Goal: Book appointment/travel/reservation

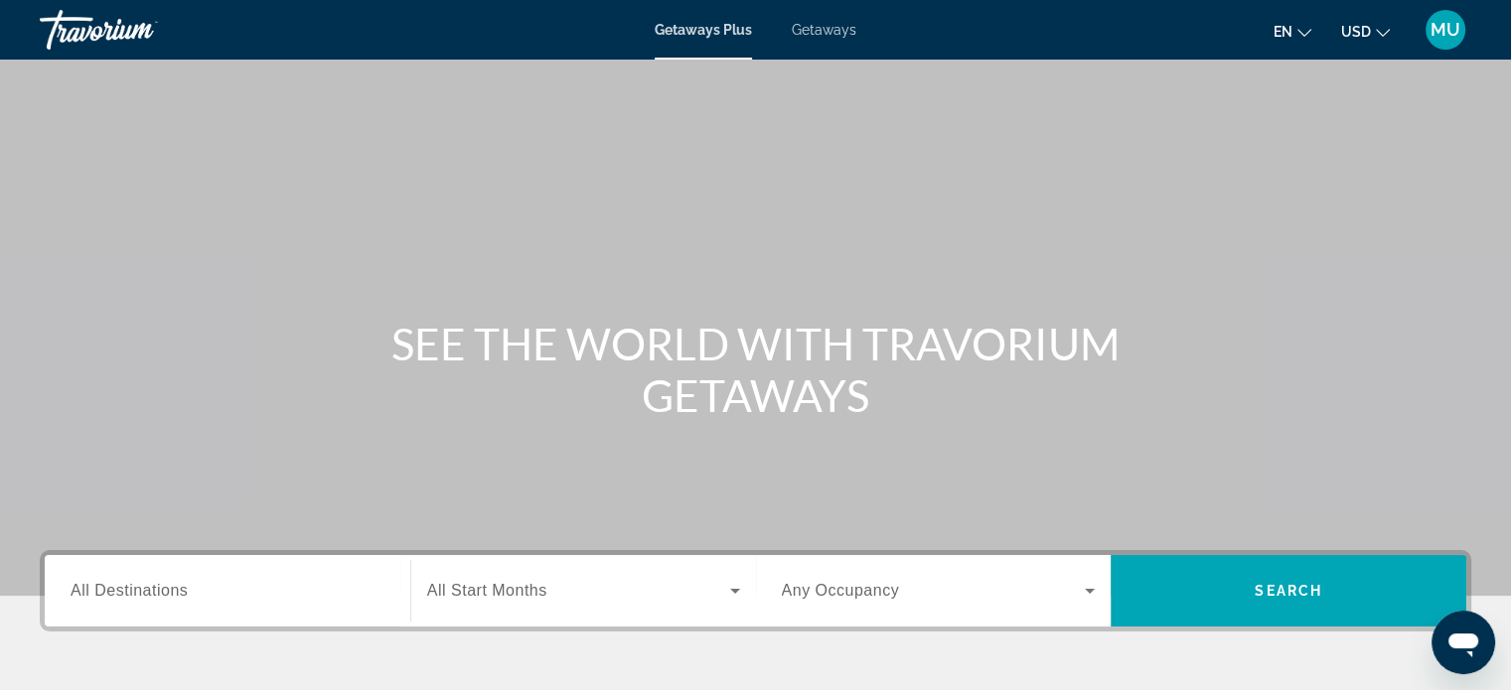
click at [856, 36] on span "Getaways" at bounding box center [824, 30] width 65 height 16
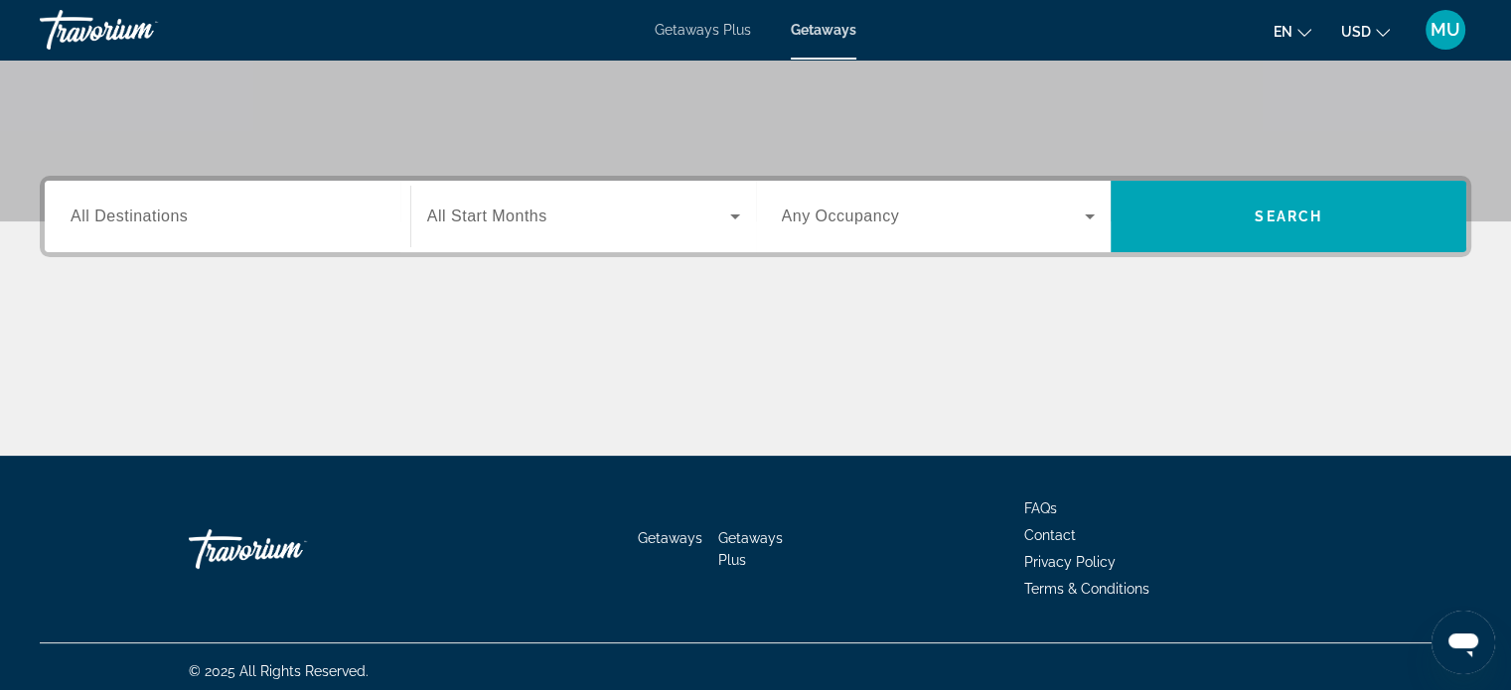
scroll to position [397, 0]
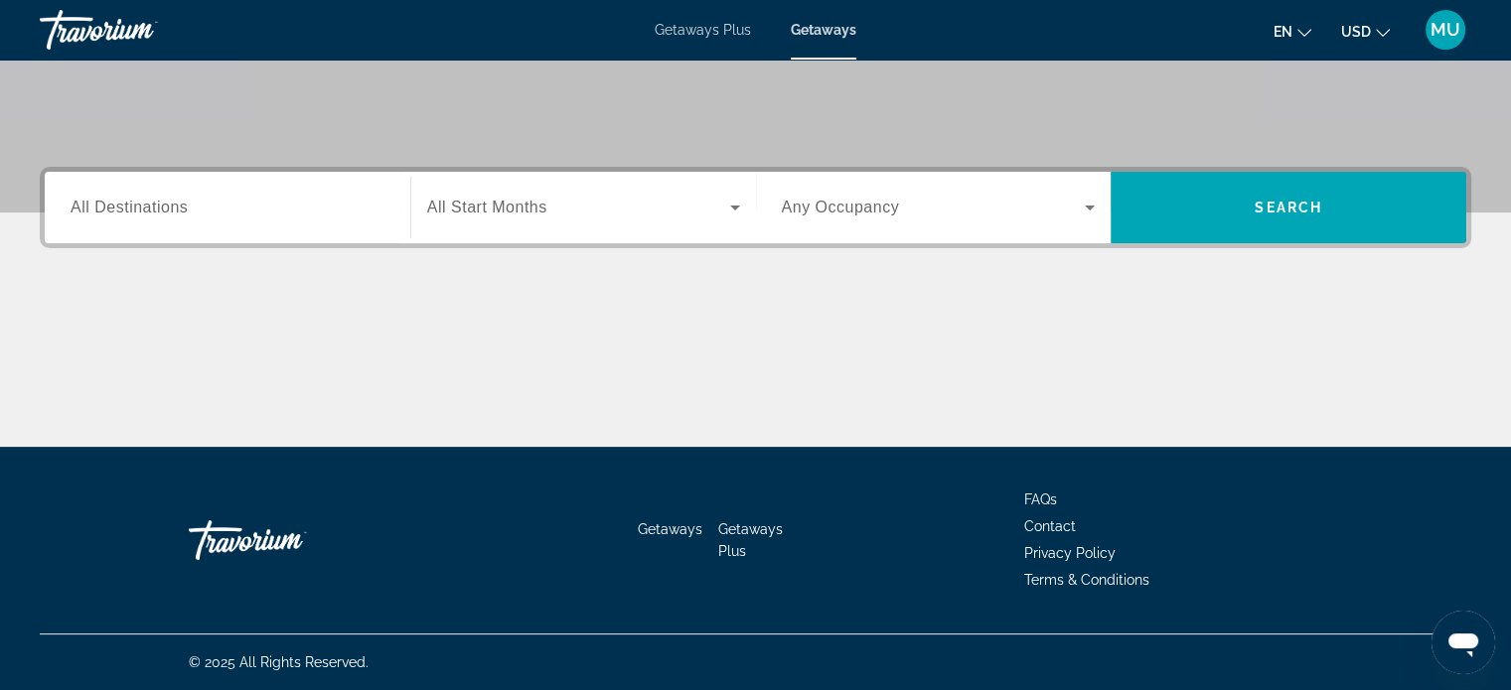
click at [83, 236] on div "Destination All Destinations" at bounding box center [228, 208] width 346 height 57
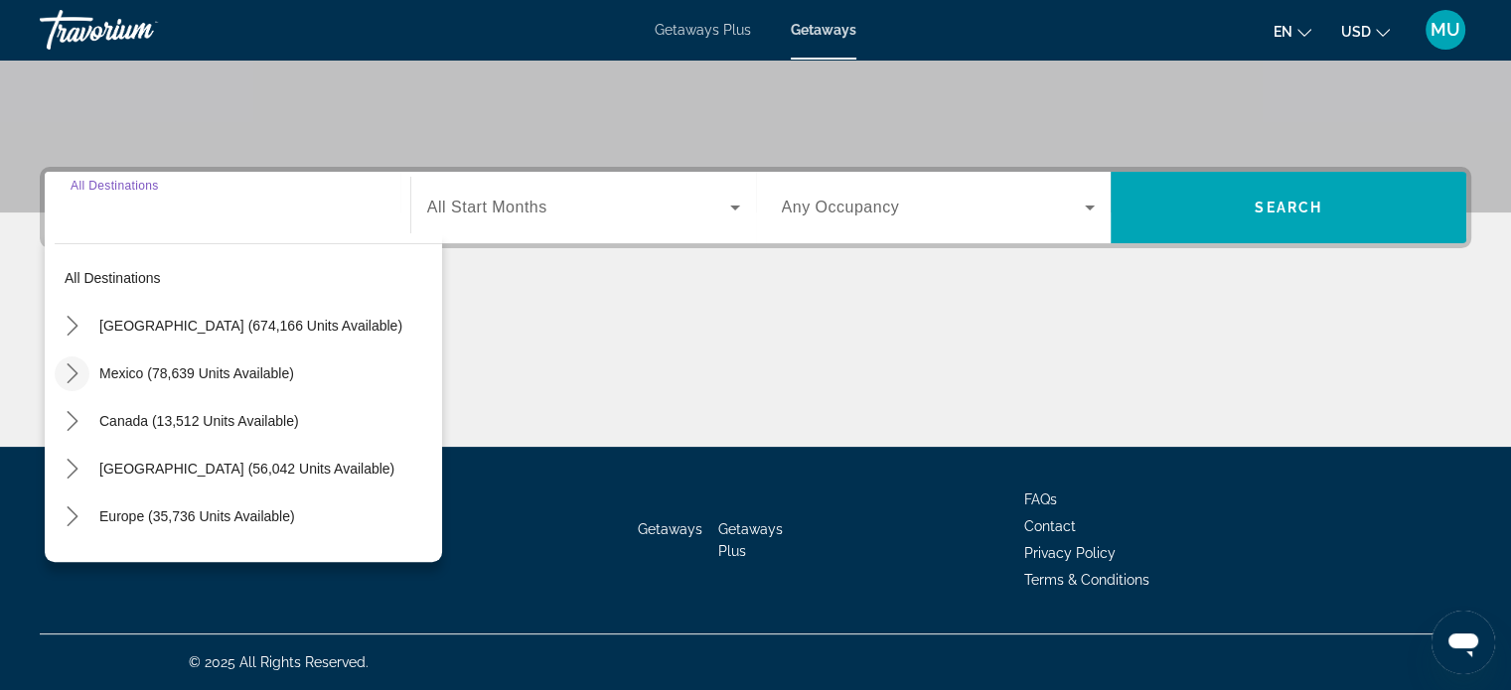
scroll to position [606, 0]
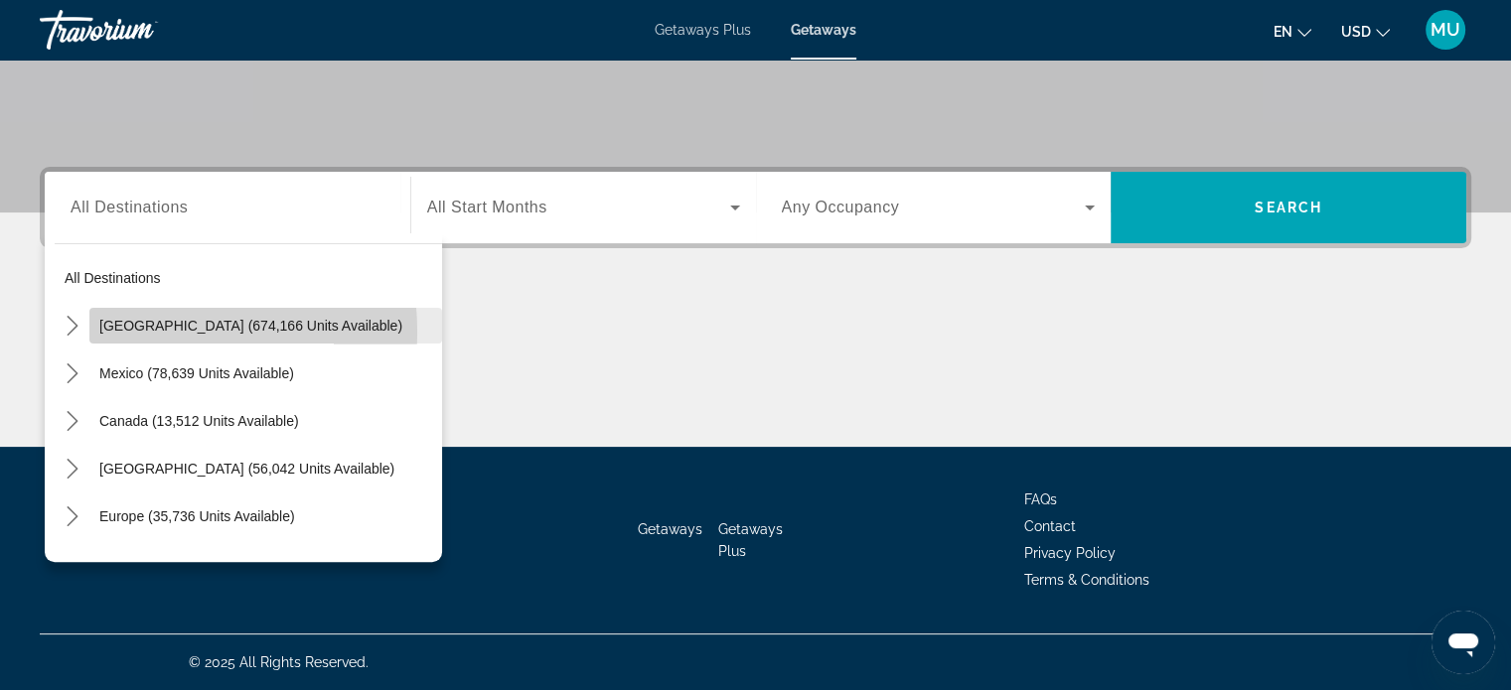
click at [144, 318] on span "[GEOGRAPHIC_DATA] (674,166 units available)" at bounding box center [250, 326] width 303 height 16
type input "**********"
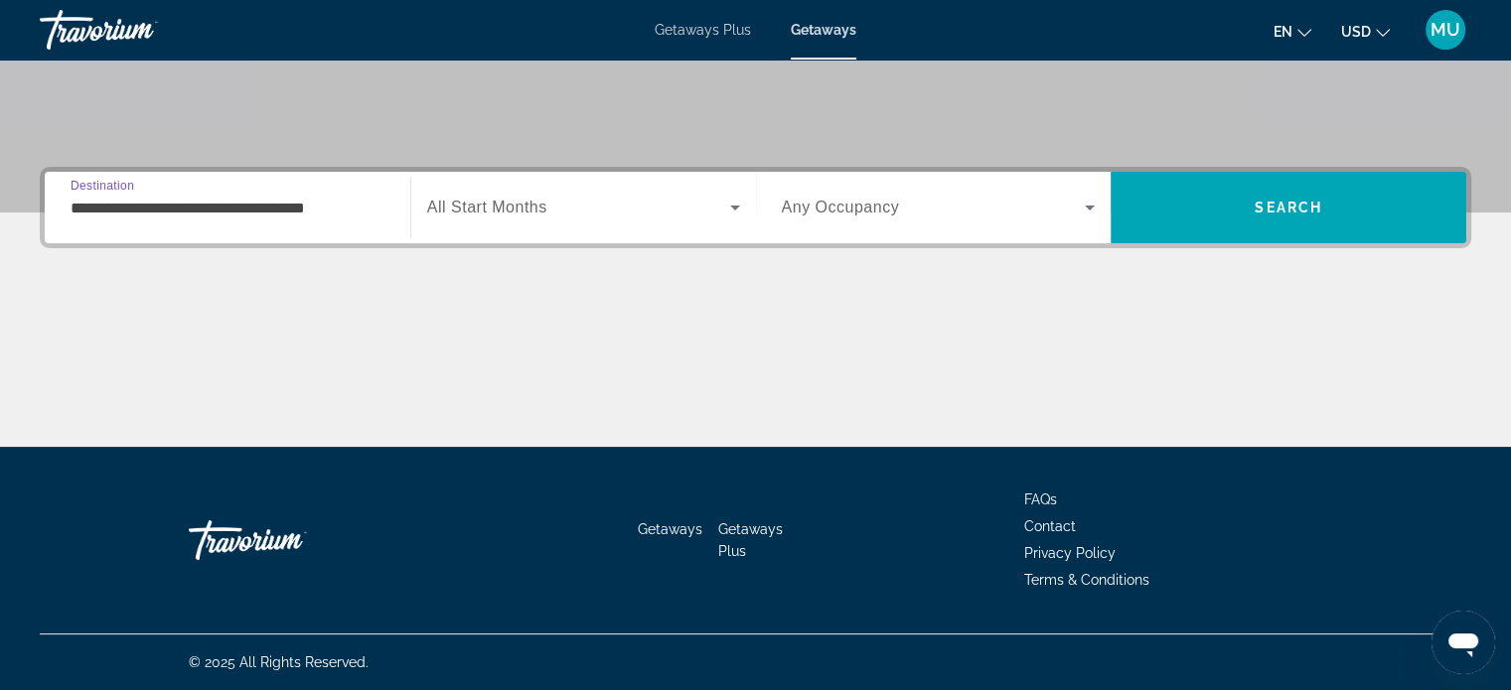
click at [734, 206] on icon "Search widget" at bounding box center [735, 208] width 10 height 5
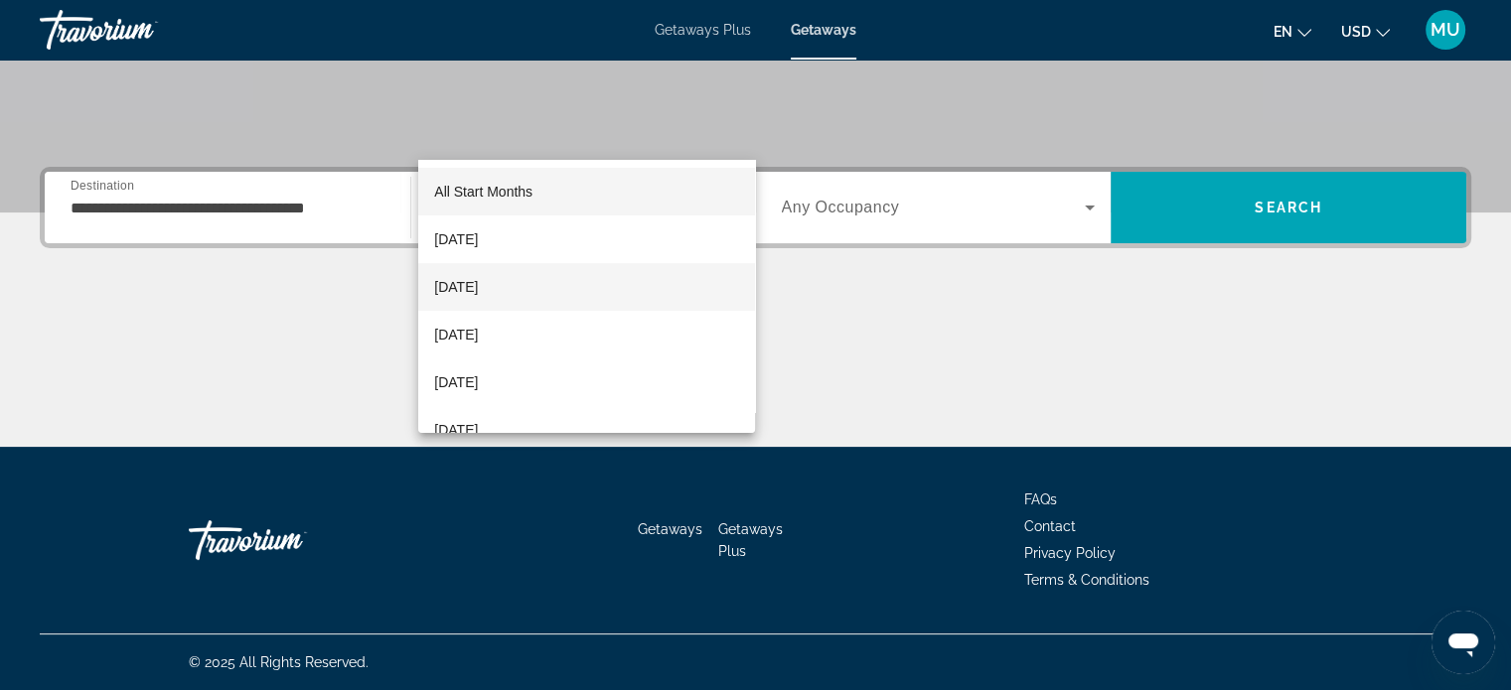
click at [476, 279] on span "[DATE]" at bounding box center [456, 287] width 44 height 24
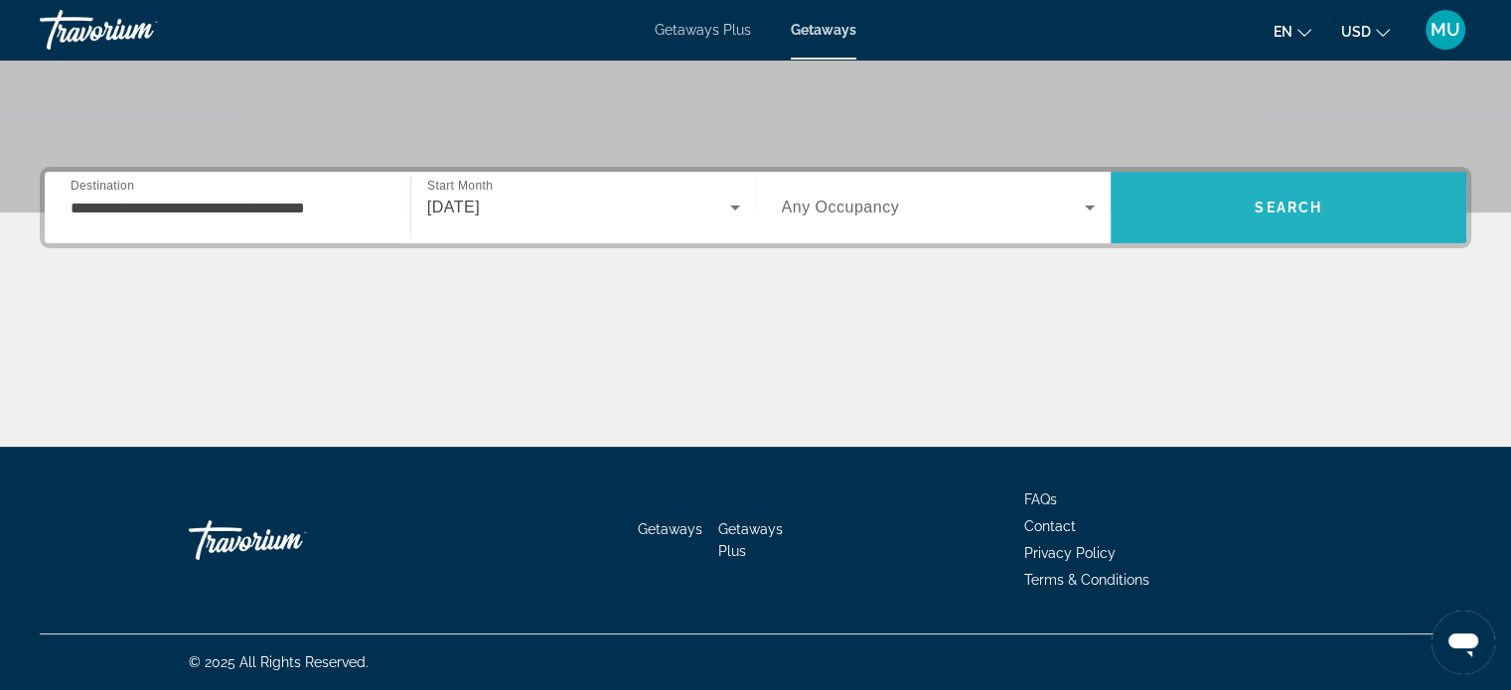
click at [1232, 184] on span "Search" at bounding box center [1288, 208] width 356 height 48
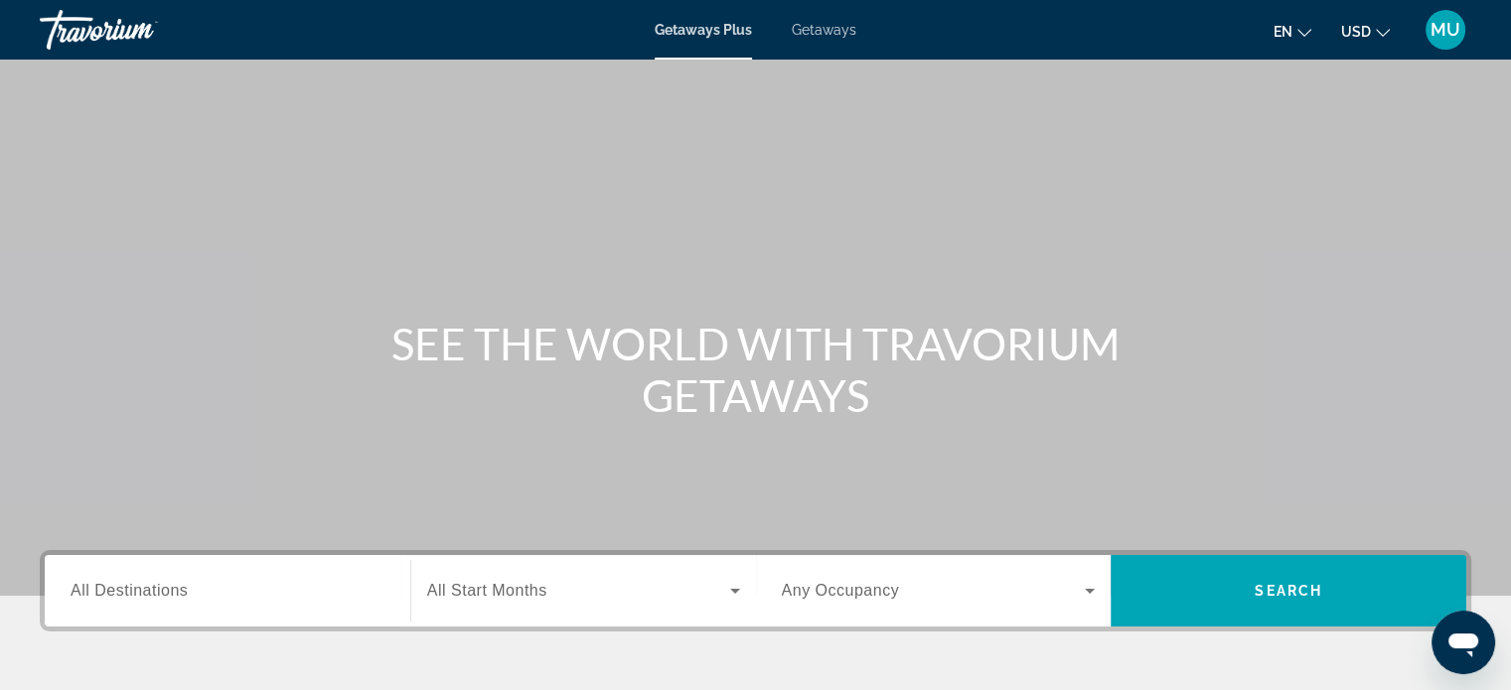
click at [851, 38] on span "Getaways" at bounding box center [824, 30] width 65 height 16
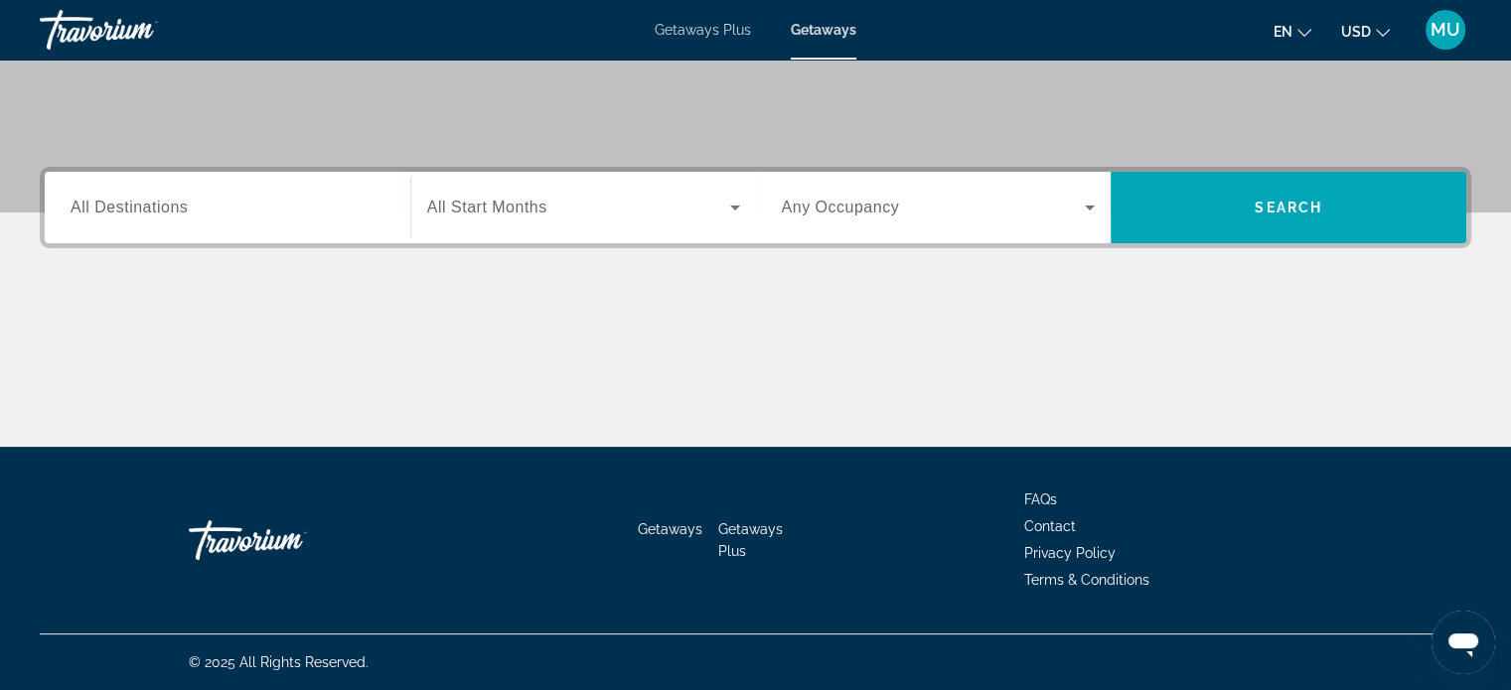
scroll to position [497, 0]
click at [115, 216] on span "All Destinations" at bounding box center [129, 207] width 117 height 17
click at [115, 220] on input "Destination All Destinations" at bounding box center [228, 209] width 314 height 24
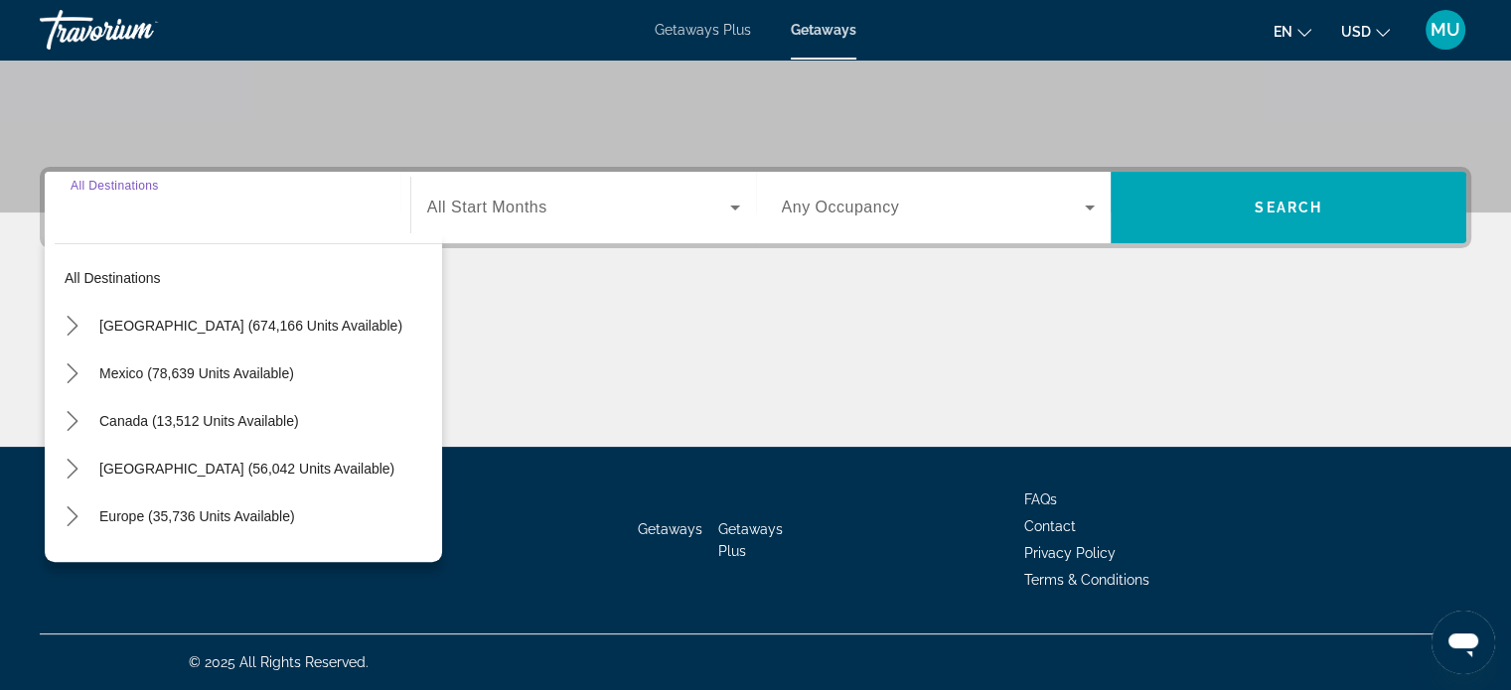
scroll to position [606, 0]
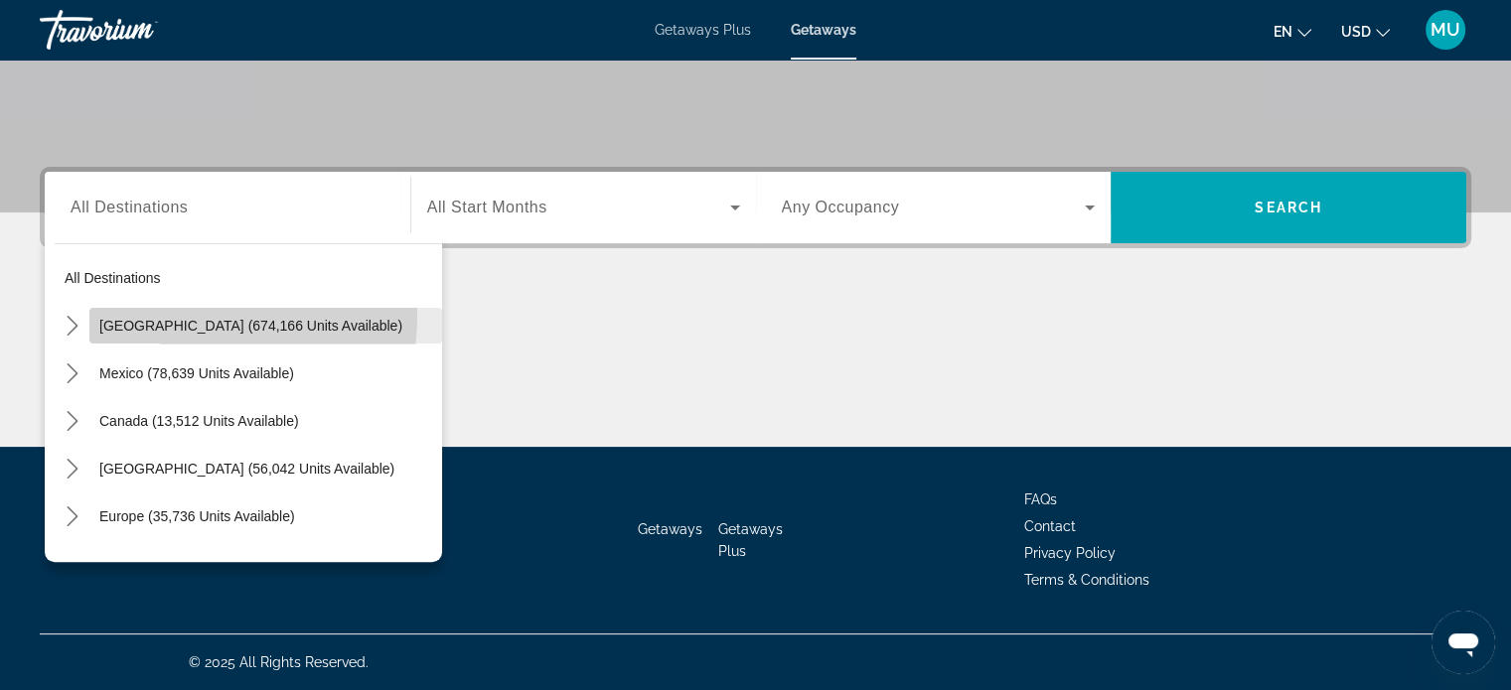
click at [184, 302] on span "Select destination: United States (674,166 units available)" at bounding box center [265, 326] width 353 height 48
type input "**********"
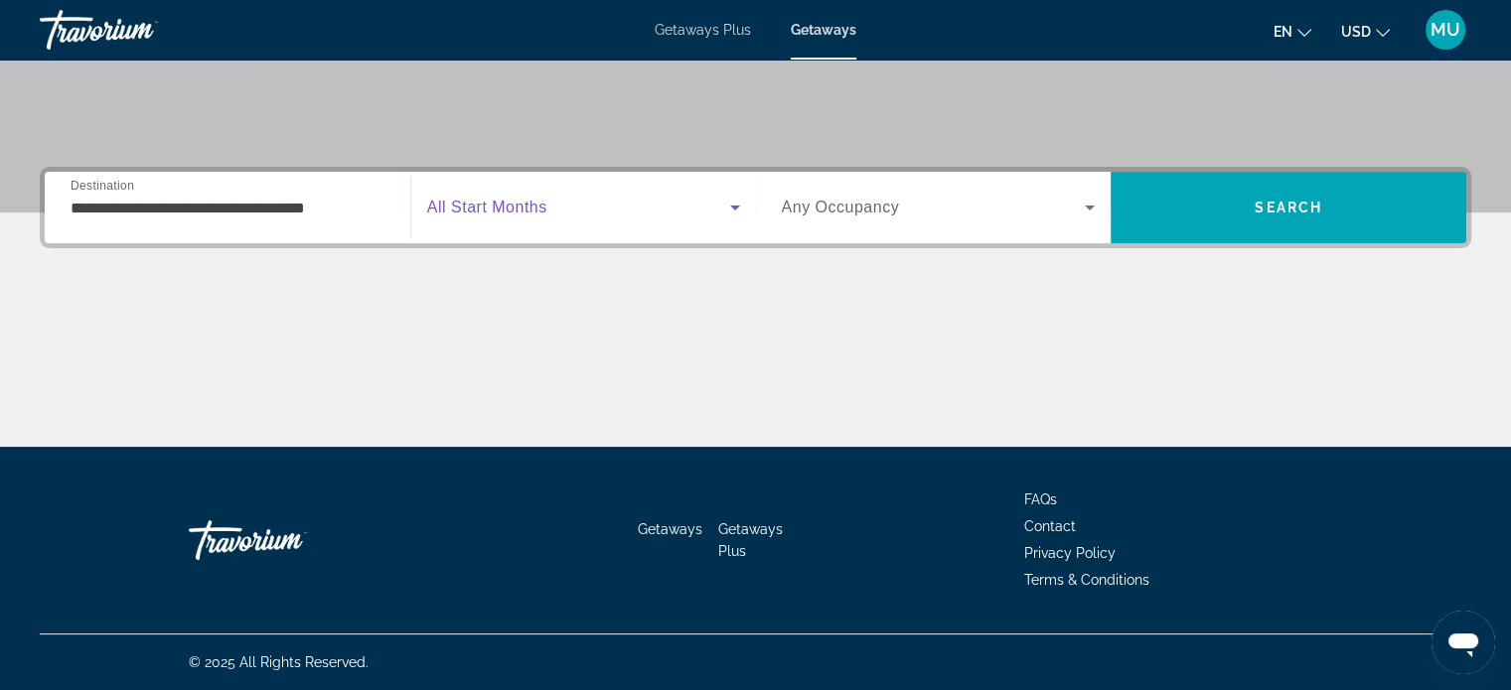
click at [731, 196] on icon "Search widget" at bounding box center [735, 208] width 24 height 24
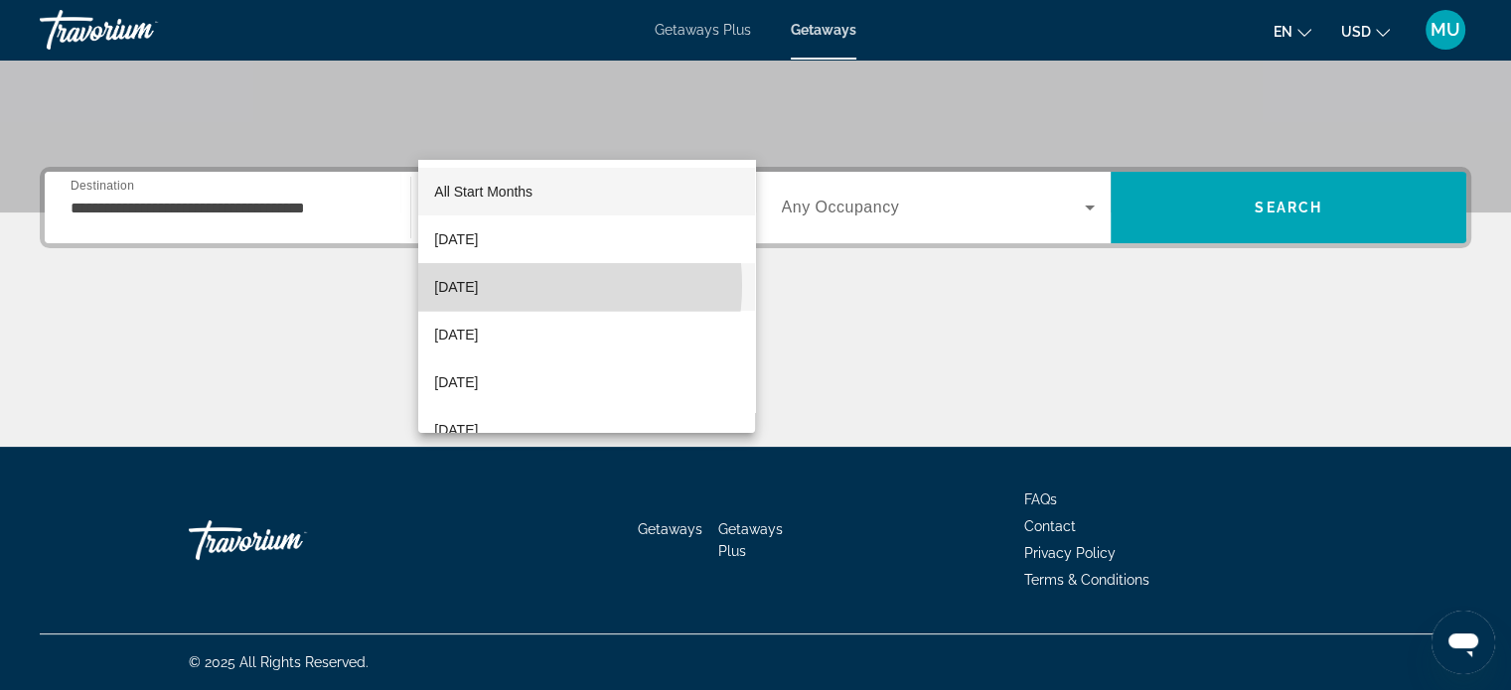
click at [478, 281] on span "[DATE]" at bounding box center [456, 287] width 44 height 24
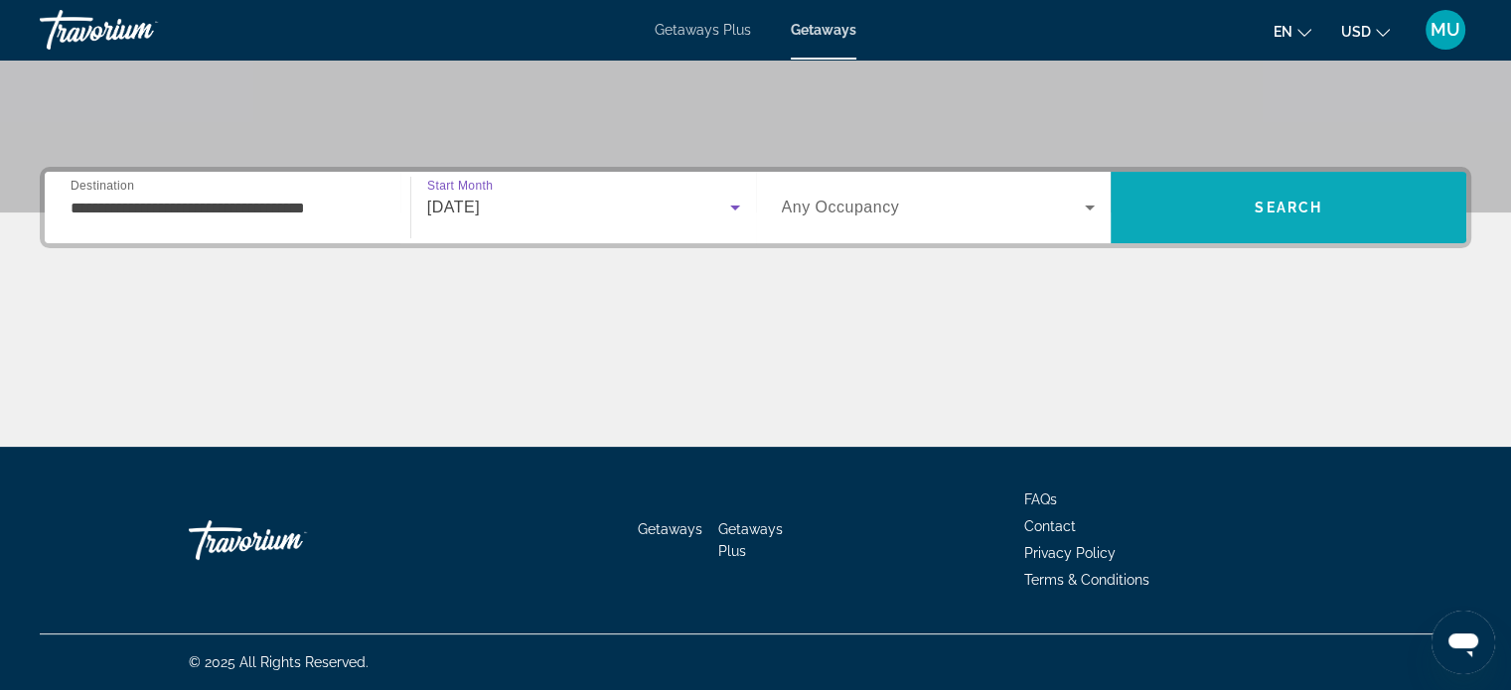
click at [1255, 184] on span "Search" at bounding box center [1288, 208] width 356 height 48
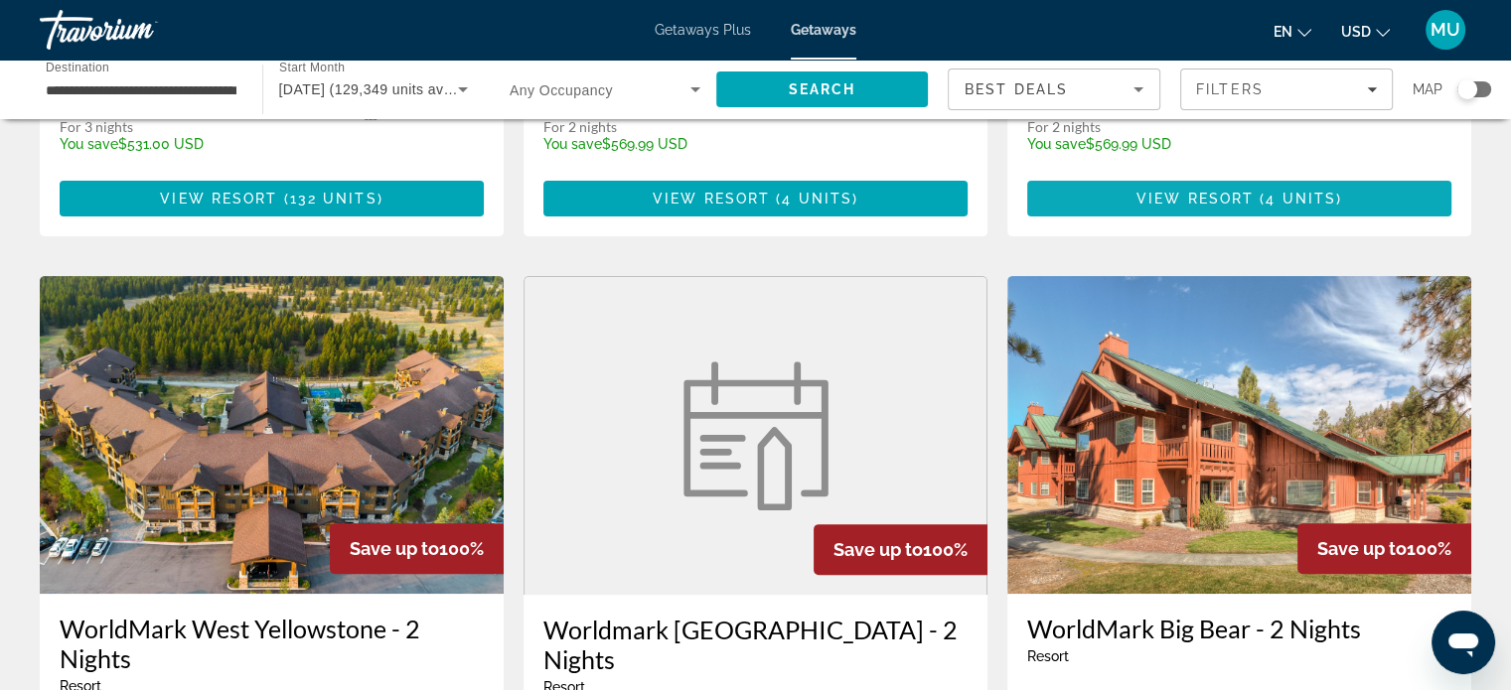
scroll to position [596, 0]
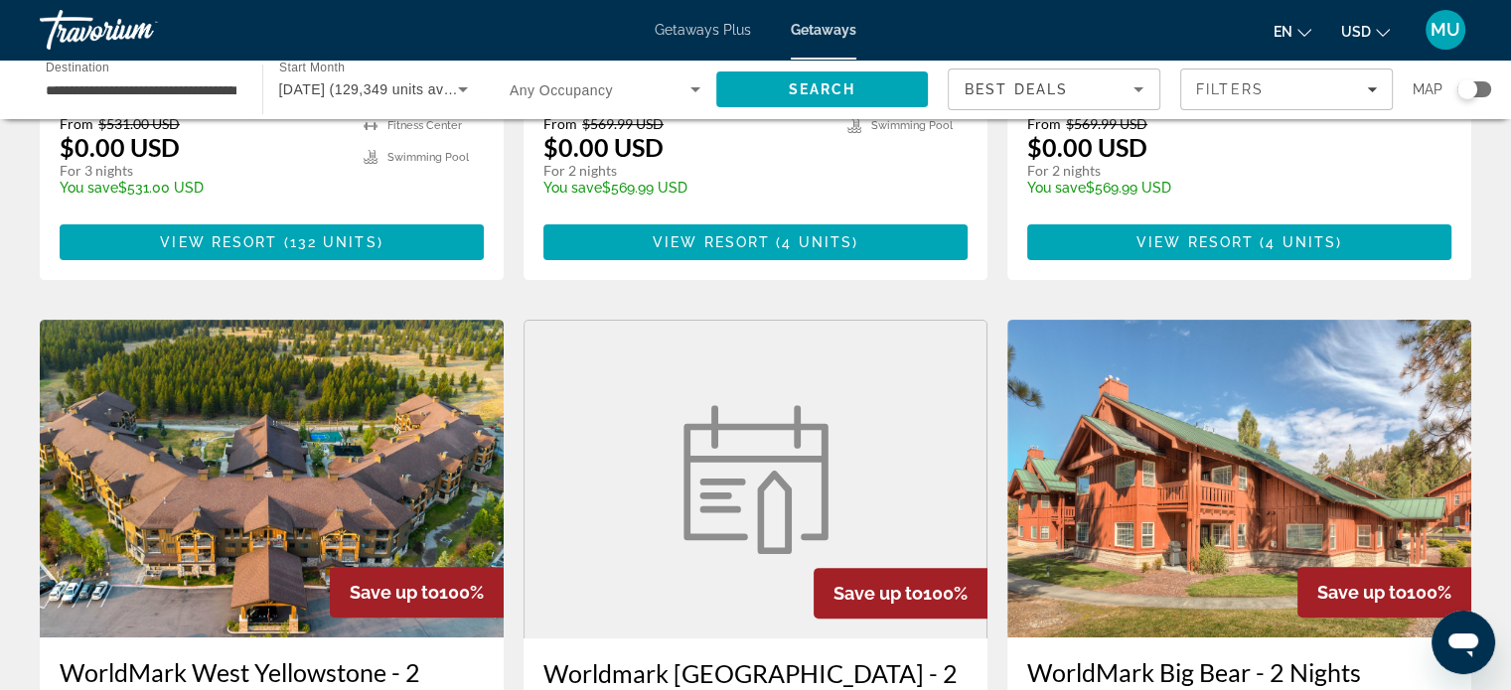
click at [95, 102] on input "**********" at bounding box center [141, 90] width 191 height 24
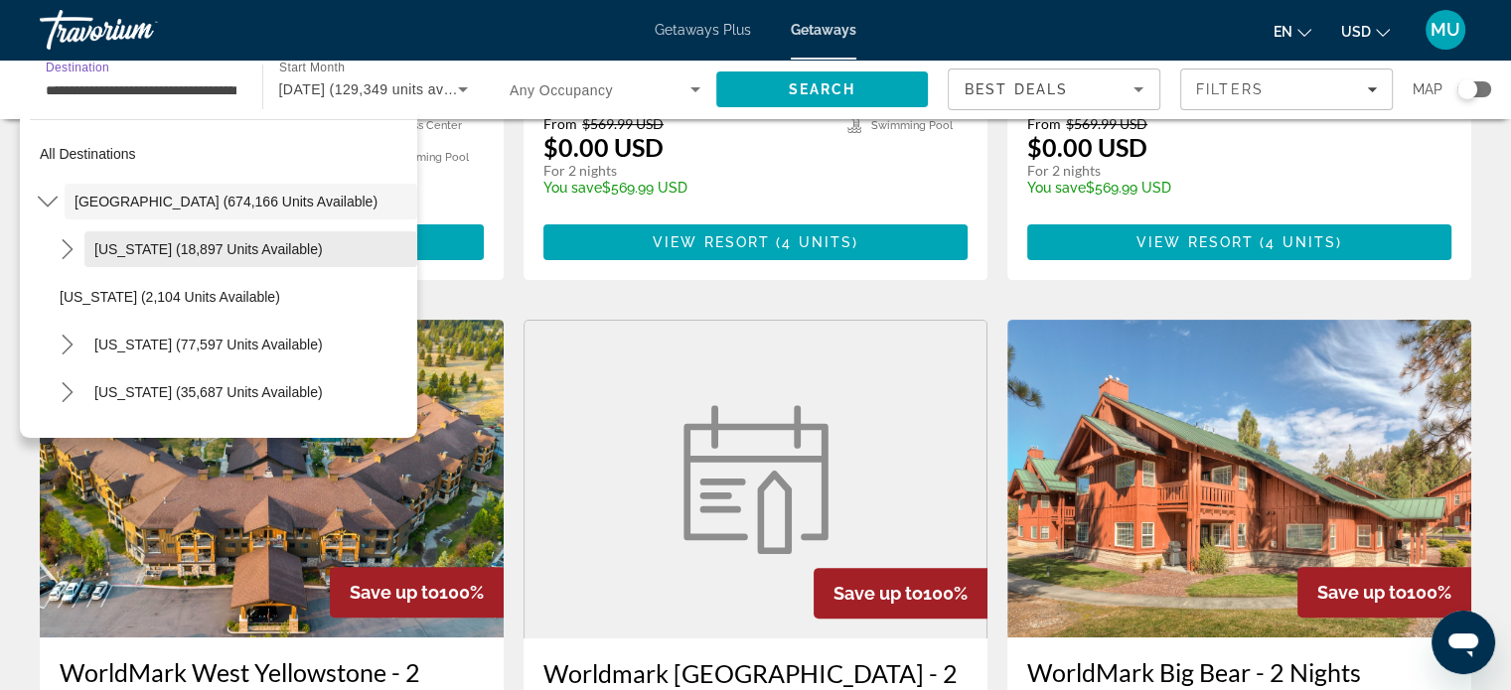
scroll to position [199, 0]
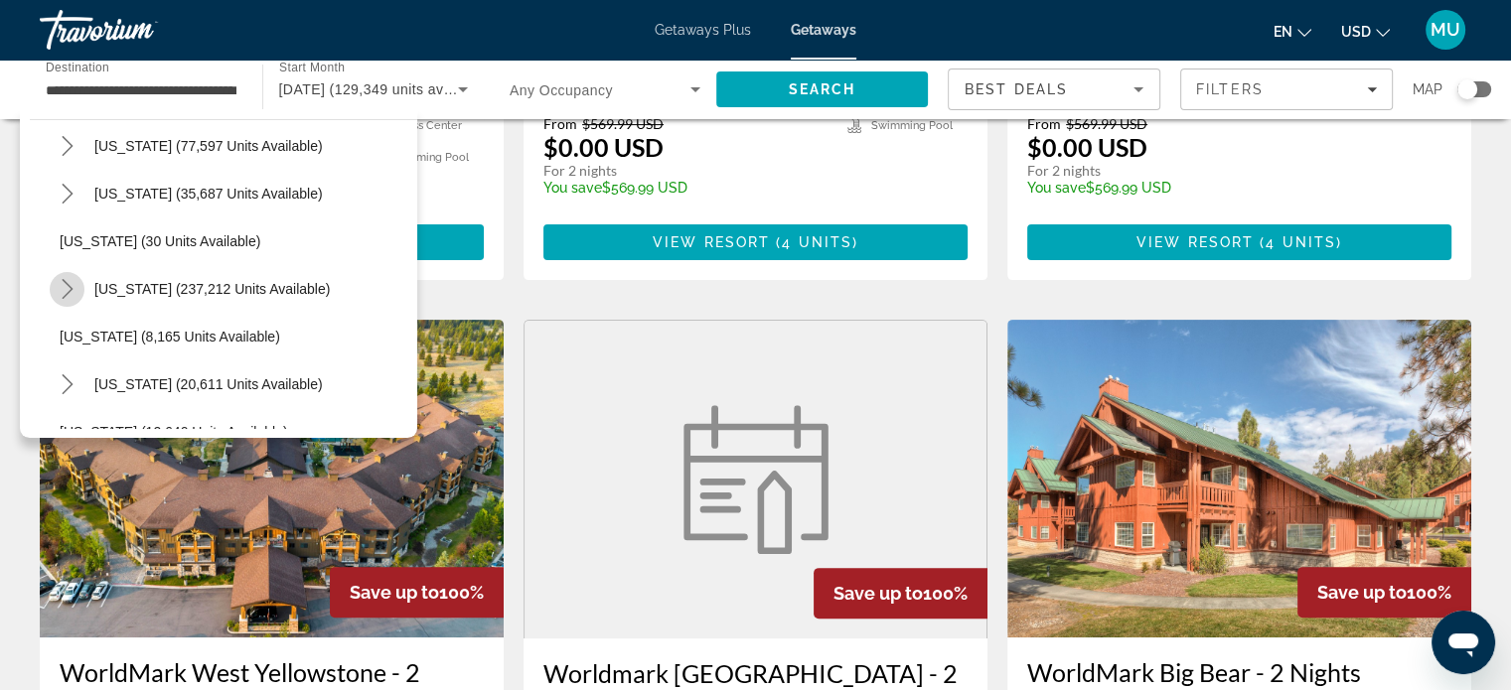
click at [77, 299] on icon "Toggle Florida (237,212 units available) submenu" at bounding box center [68, 289] width 20 height 20
click at [169, 440] on span "West Coast (74,135 units available)" at bounding box center [190, 432] width 222 height 16
type input "**********"
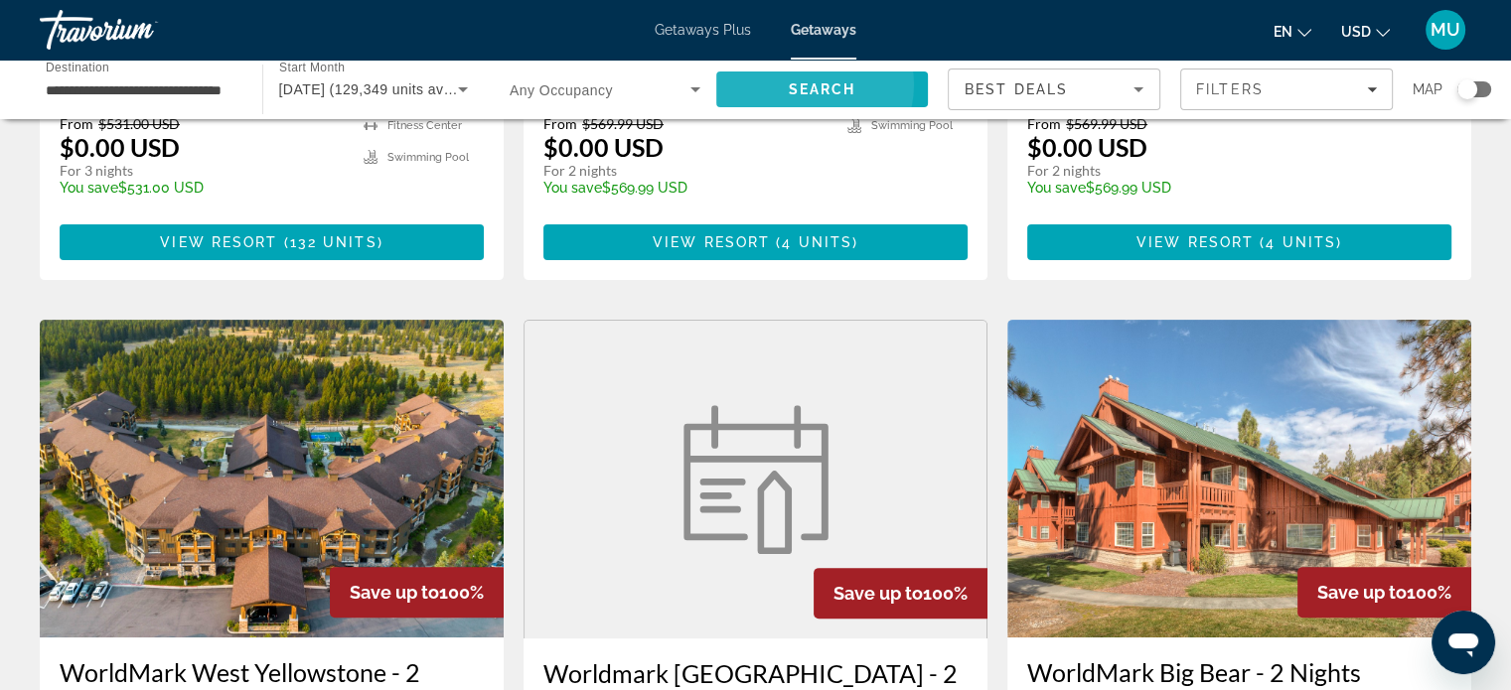
click at [788, 97] on span "Search" at bounding box center [822, 89] width 68 height 16
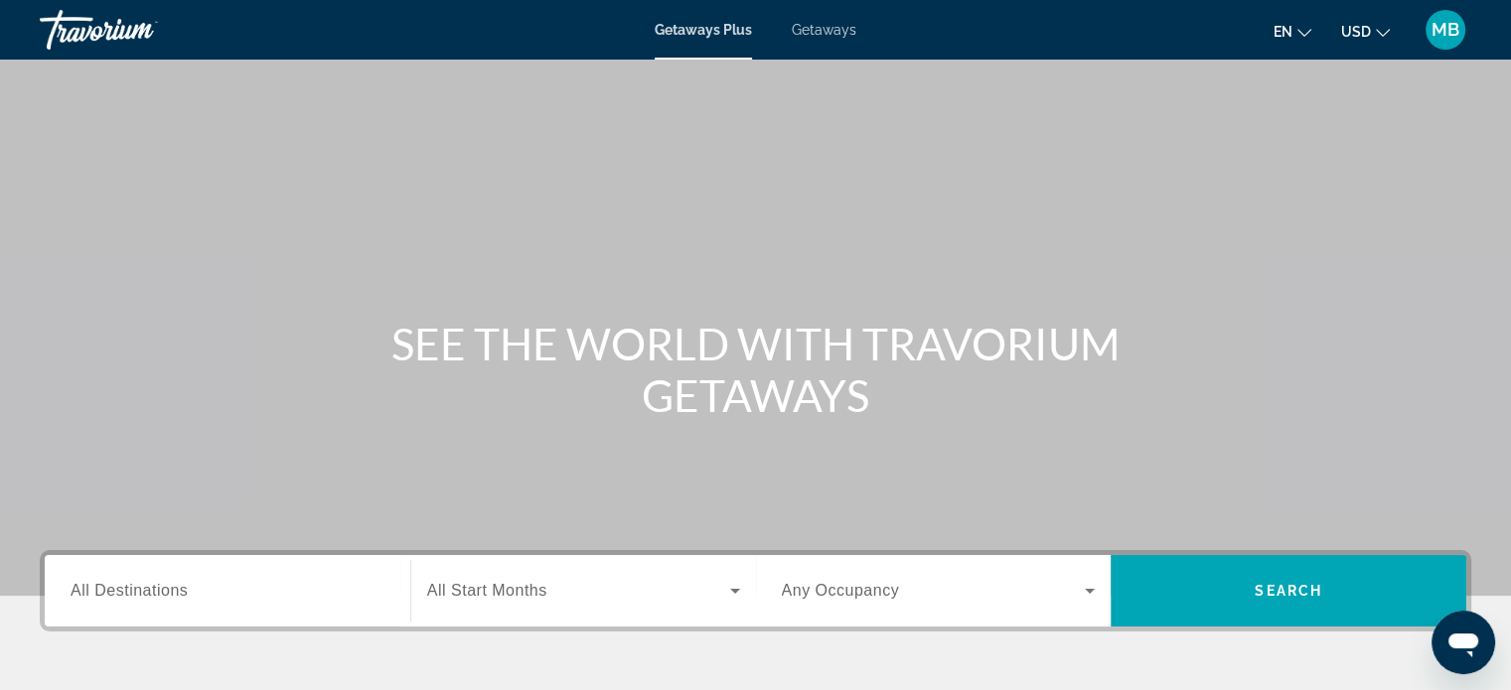
click at [856, 34] on span "Getaways" at bounding box center [824, 30] width 65 height 16
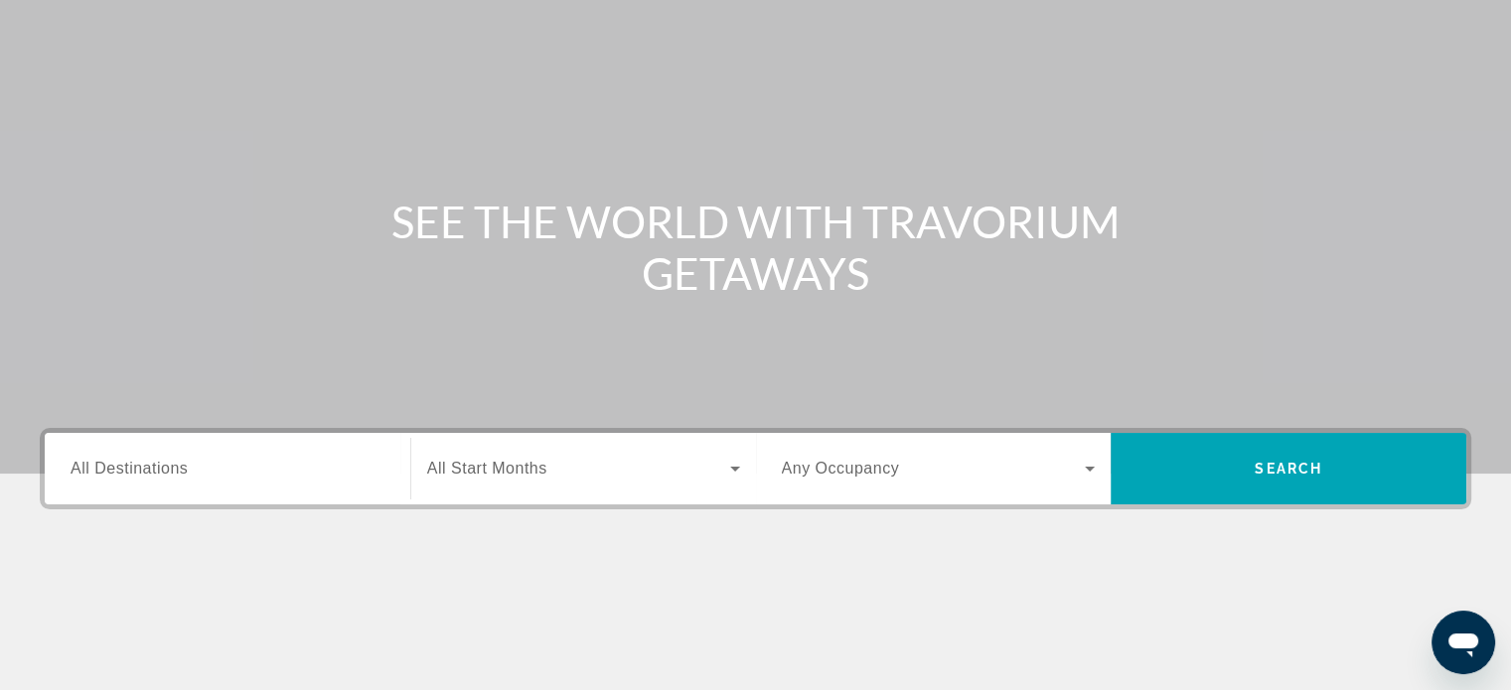
scroll to position [199, 0]
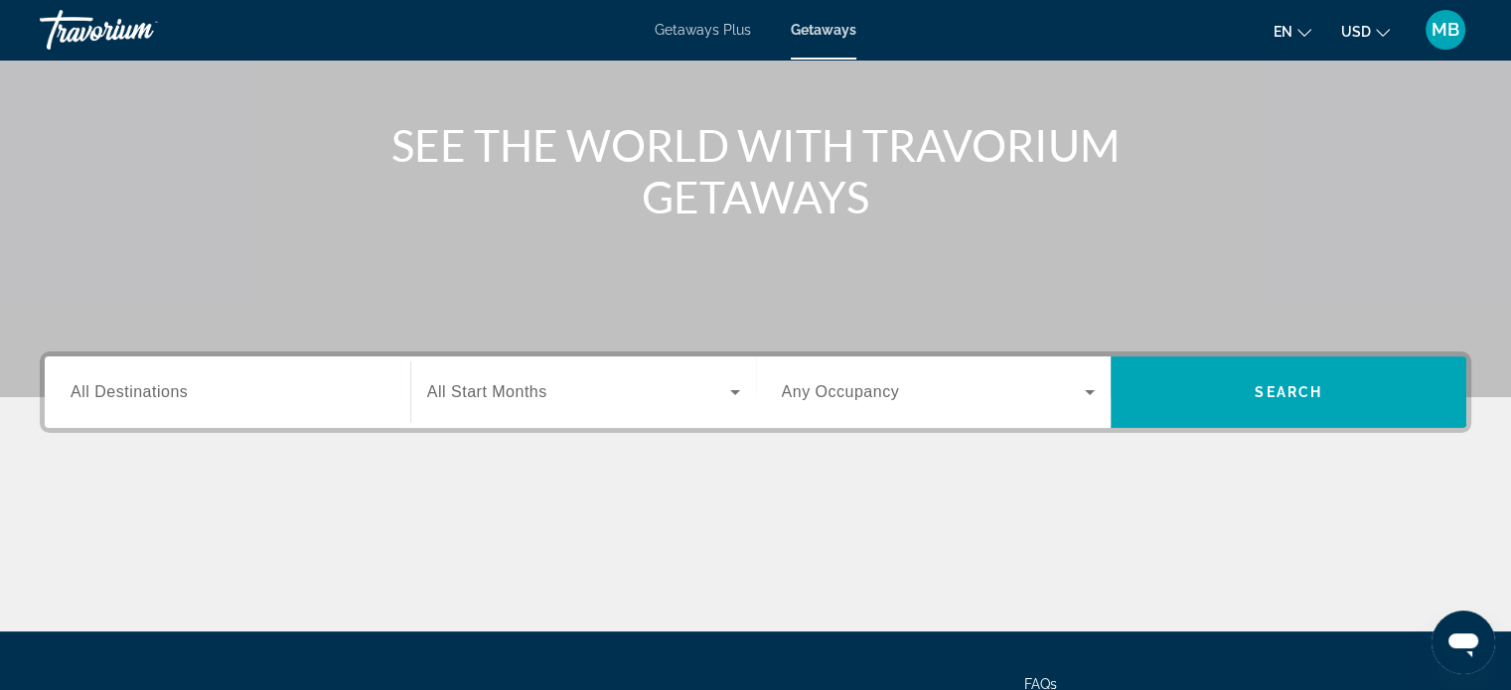
click at [188, 400] on span "All Destinations" at bounding box center [129, 391] width 117 height 17
click at [203, 405] on input "Destination All Destinations" at bounding box center [228, 393] width 314 height 24
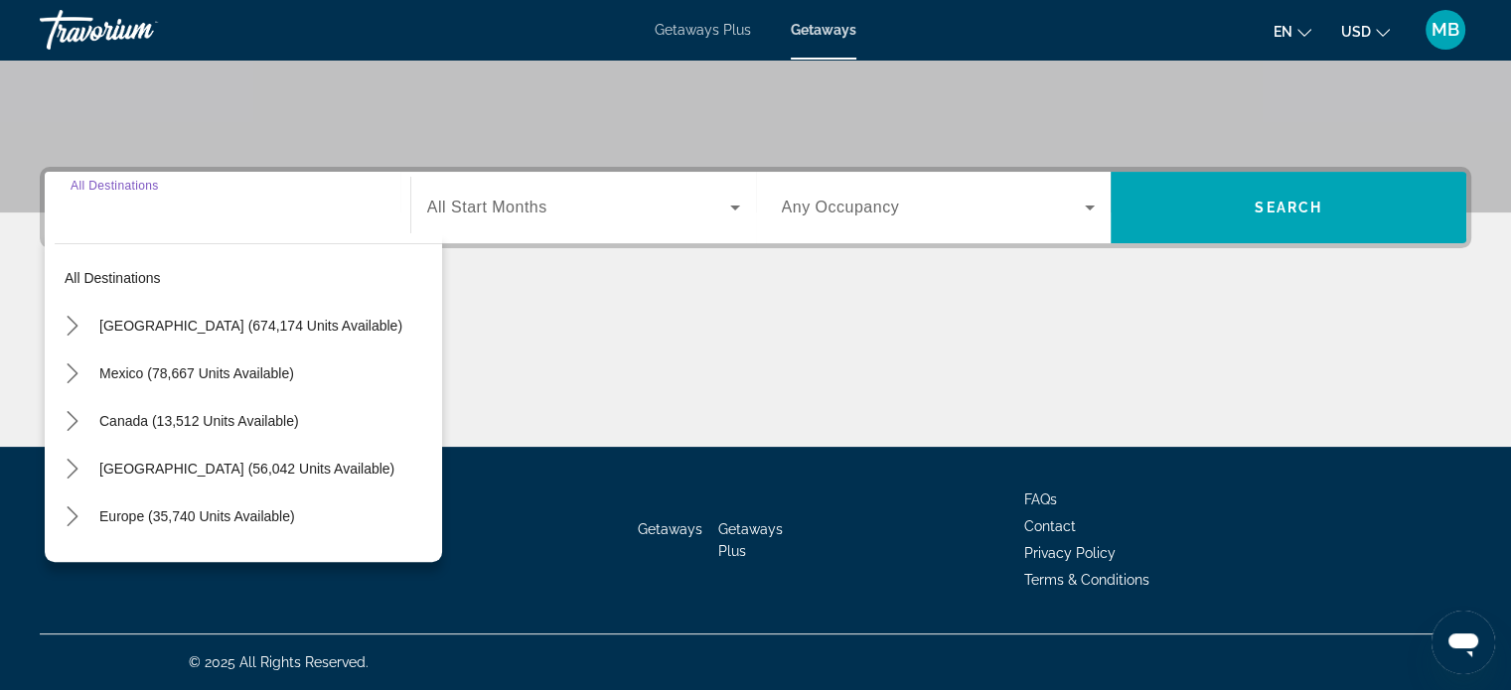
scroll to position [606, 0]
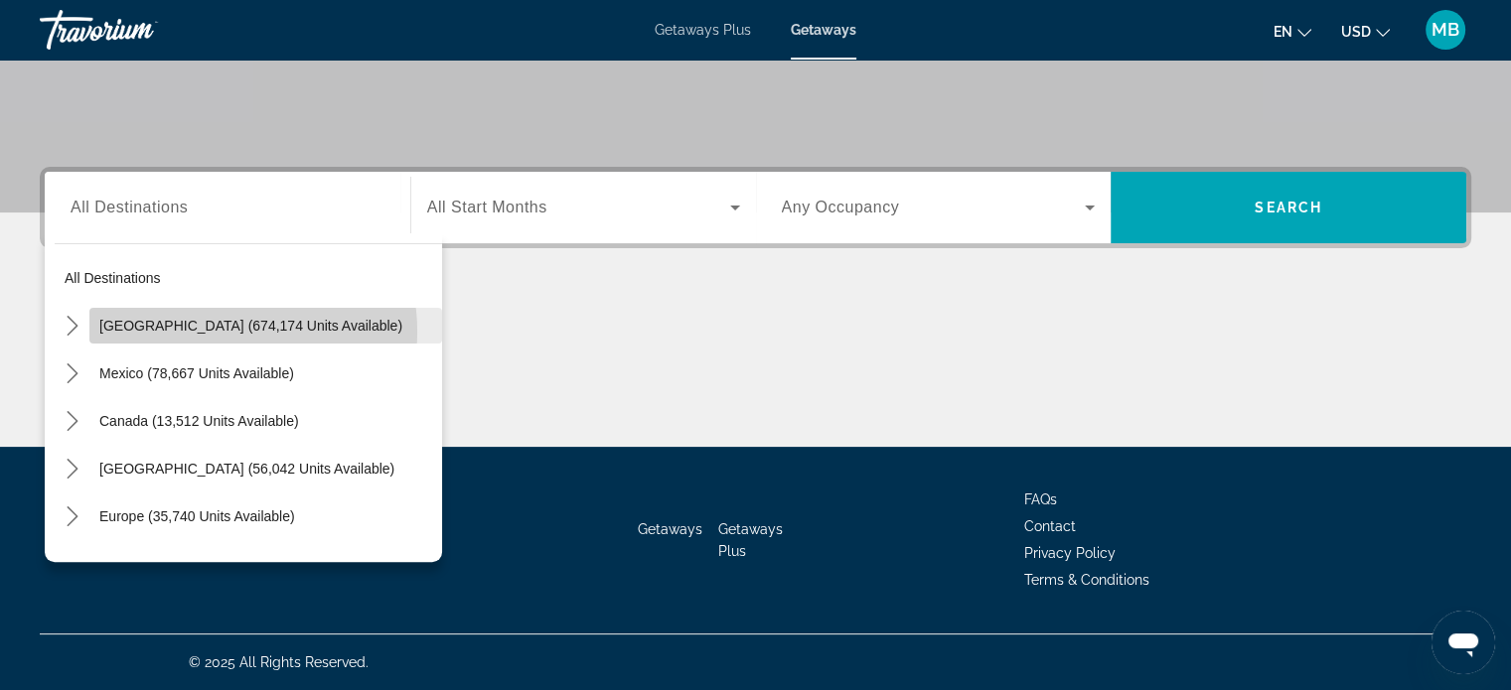
drag, startPoint x: 232, startPoint y: 266, endPoint x: 284, endPoint y: 253, distance: 53.2
click at [234, 318] on span "United States (674,174 units available)" at bounding box center [250, 326] width 303 height 16
type input "**********"
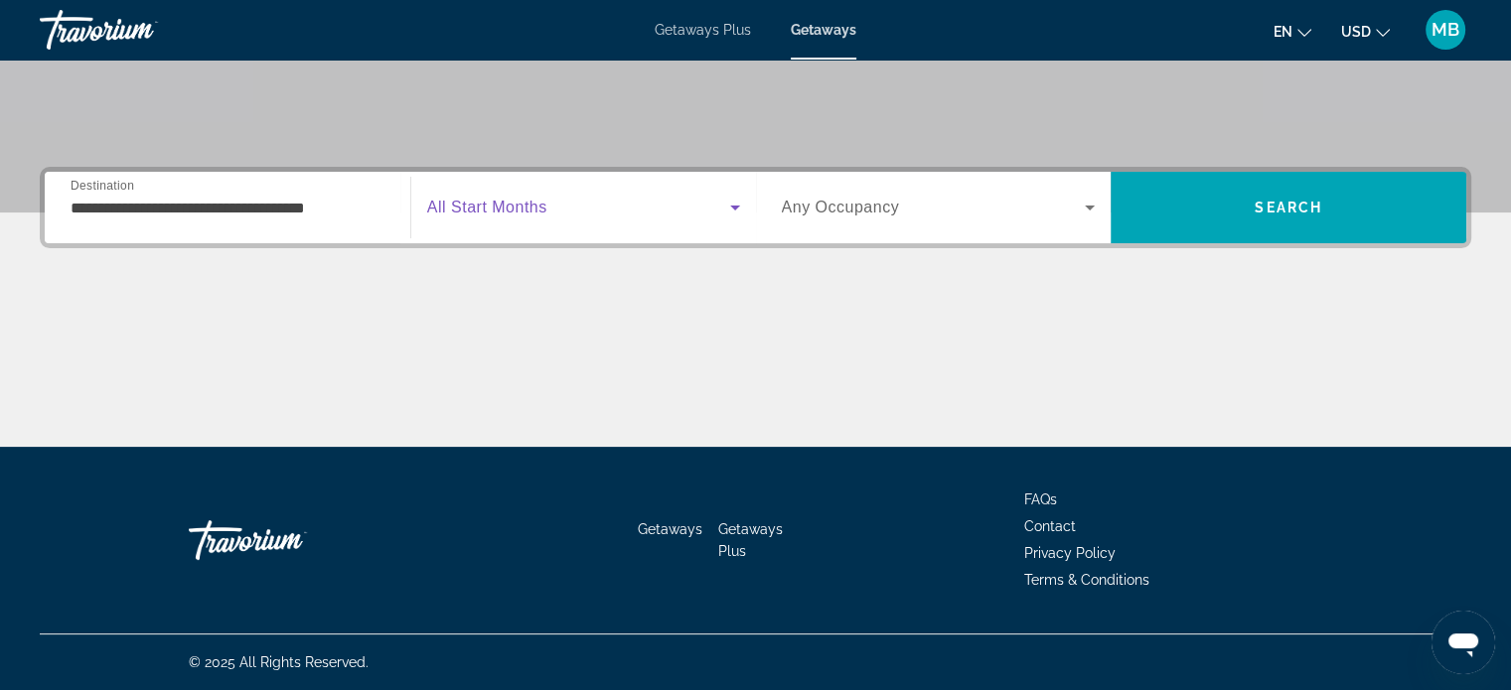
click at [732, 206] on icon "Search widget" at bounding box center [735, 208] width 10 height 5
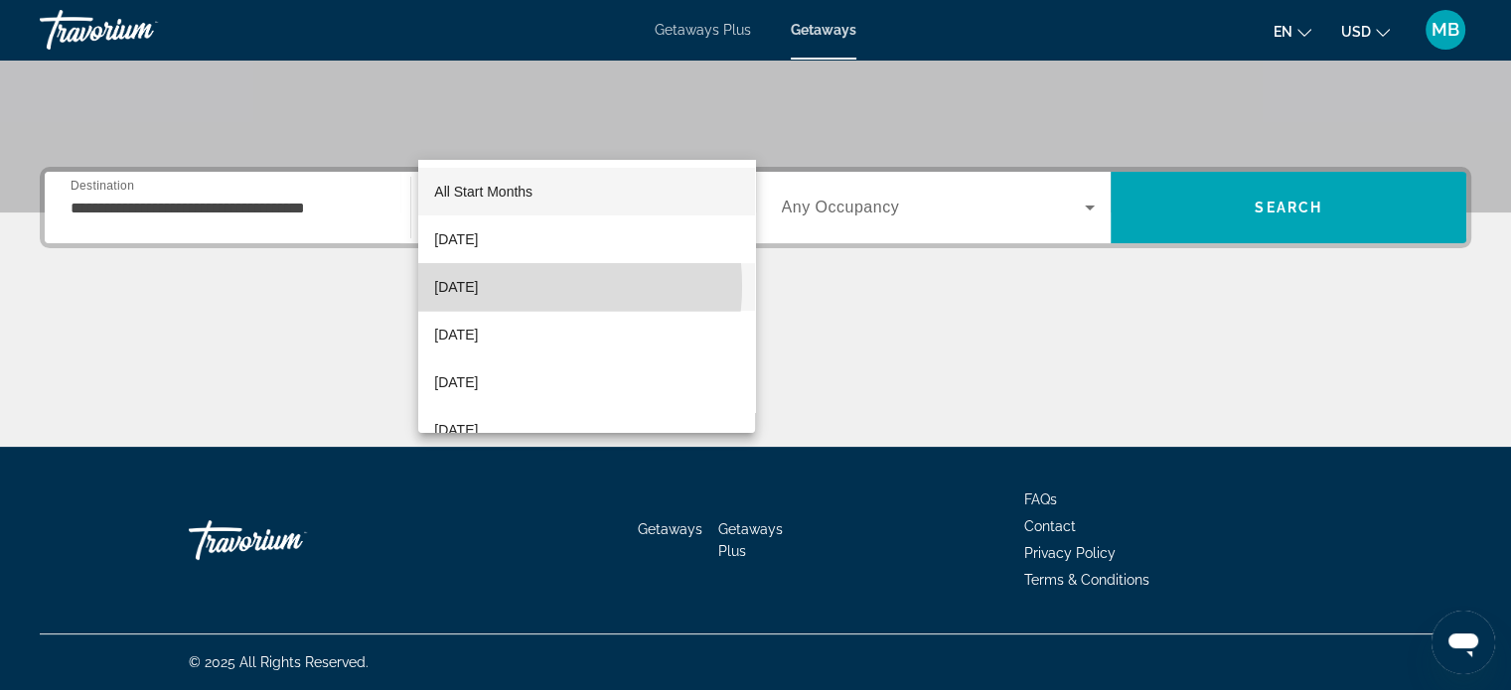
click at [478, 285] on span "[DATE]" at bounding box center [456, 287] width 44 height 24
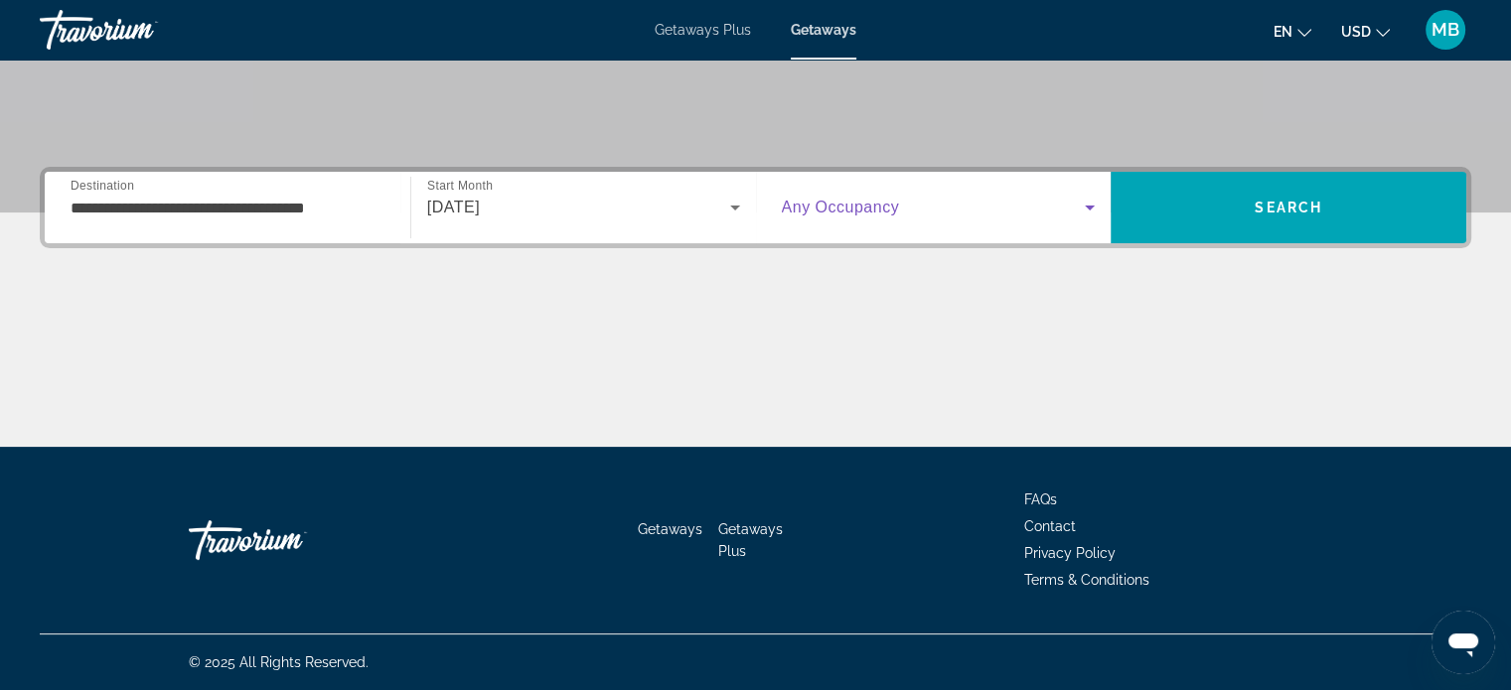
click at [1084, 206] on icon "Search widget" at bounding box center [1089, 208] width 10 height 5
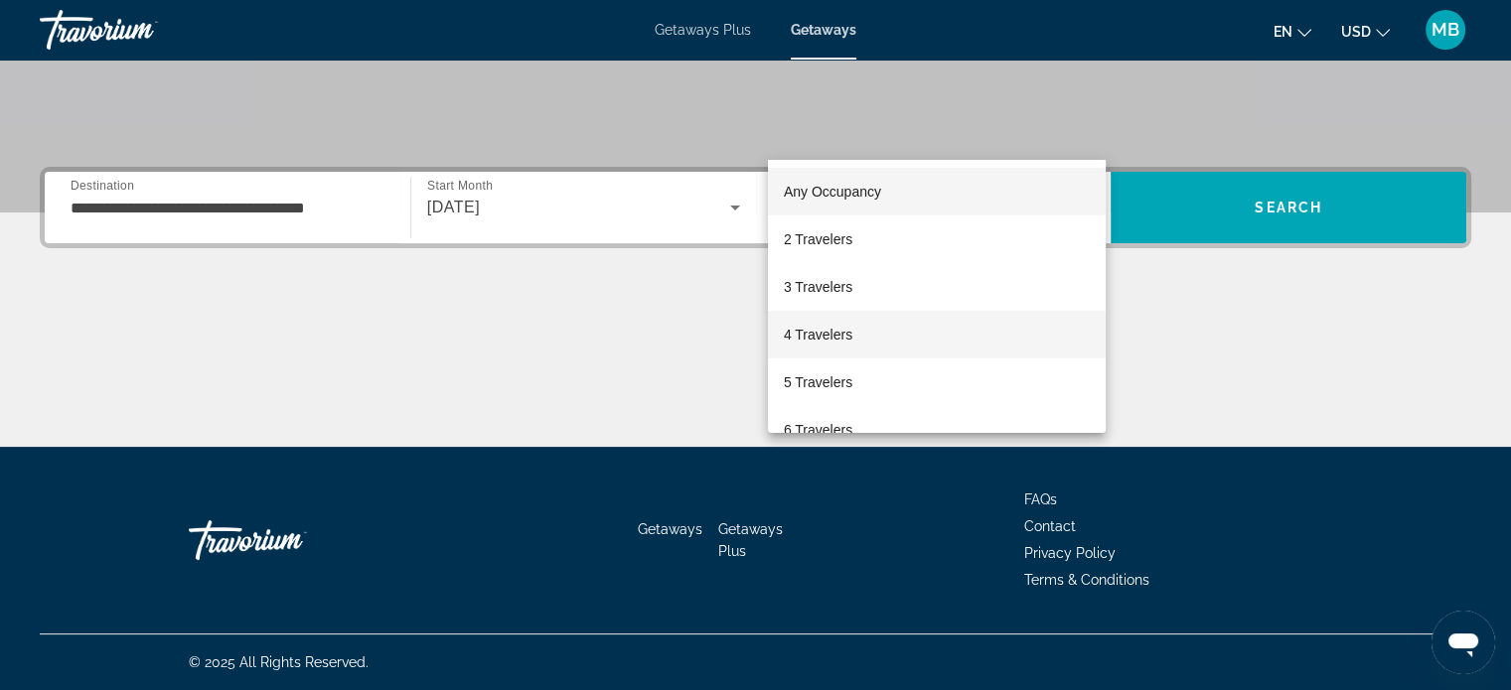
click at [852, 331] on span "4 Travelers" at bounding box center [818, 335] width 69 height 24
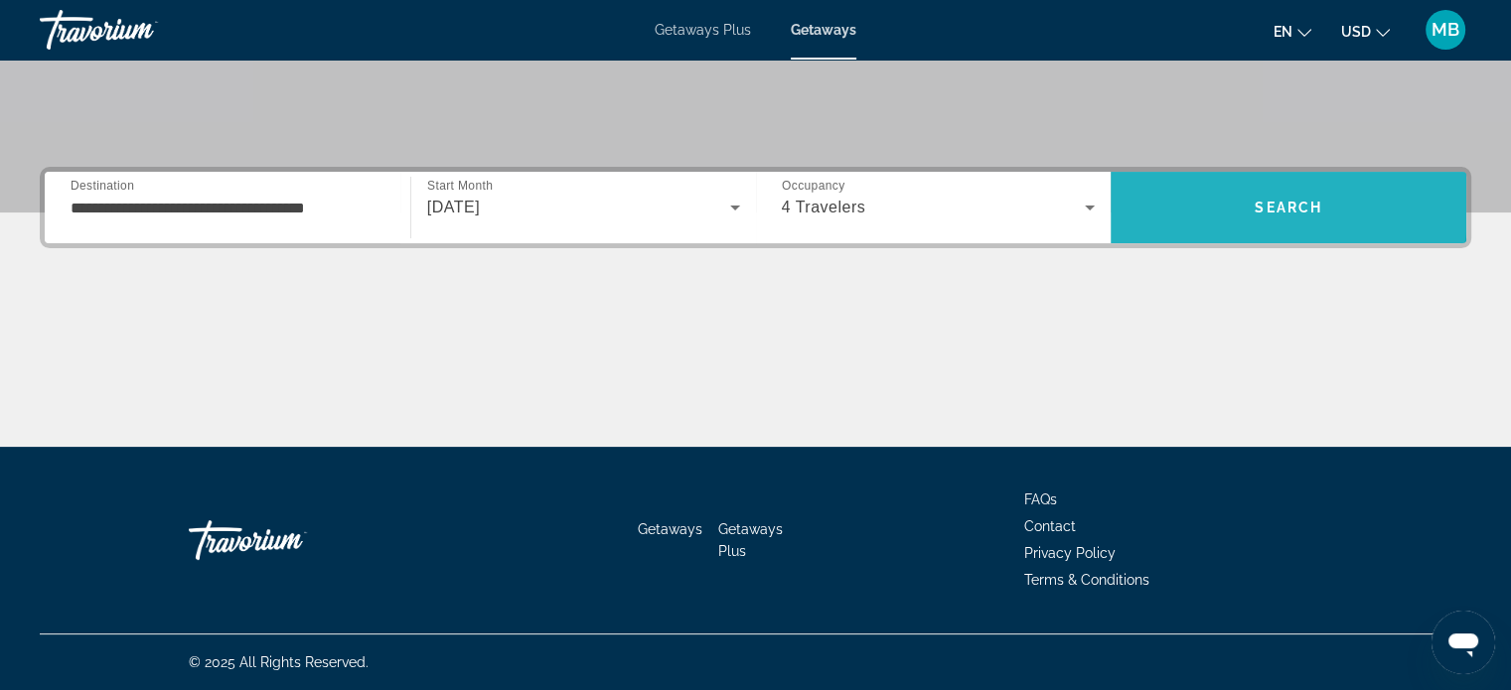
click at [1206, 184] on span "Search" at bounding box center [1288, 208] width 356 height 48
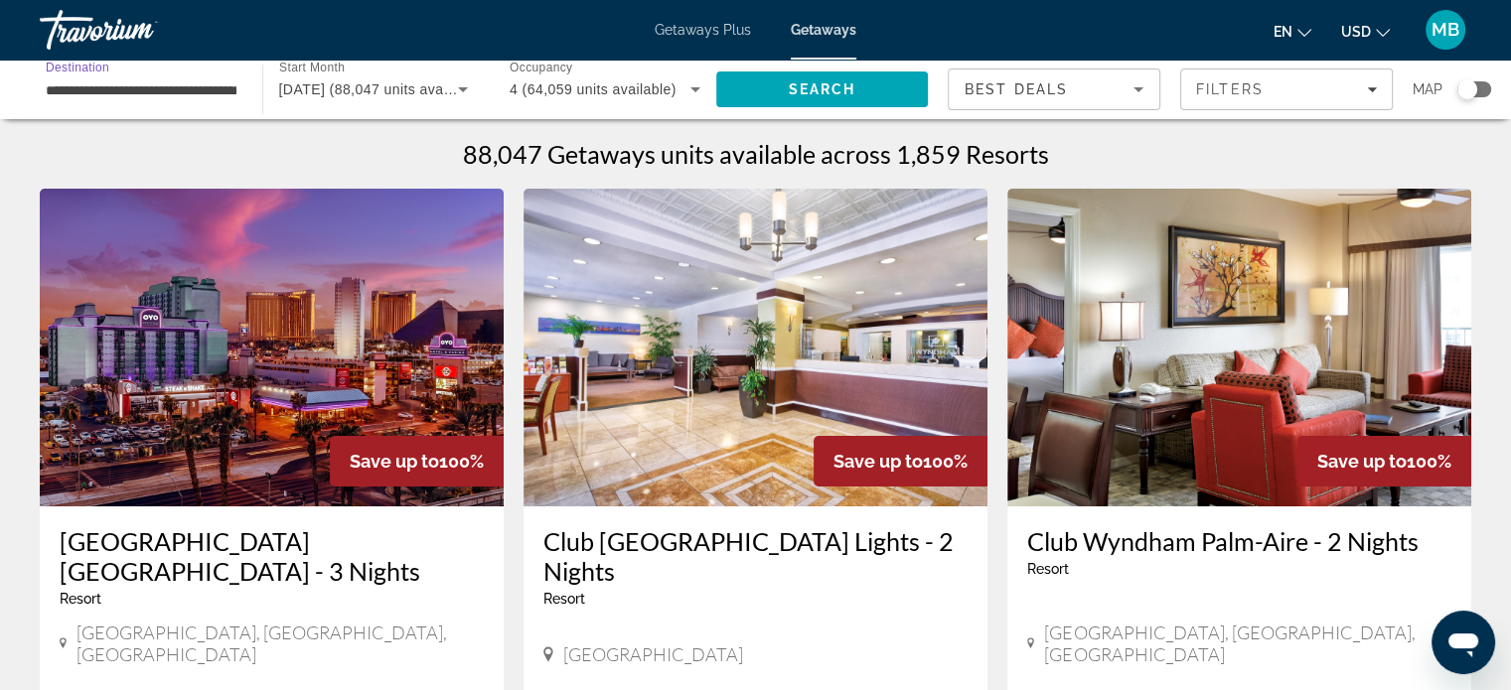
click at [103, 102] on input "**********" at bounding box center [141, 90] width 191 height 24
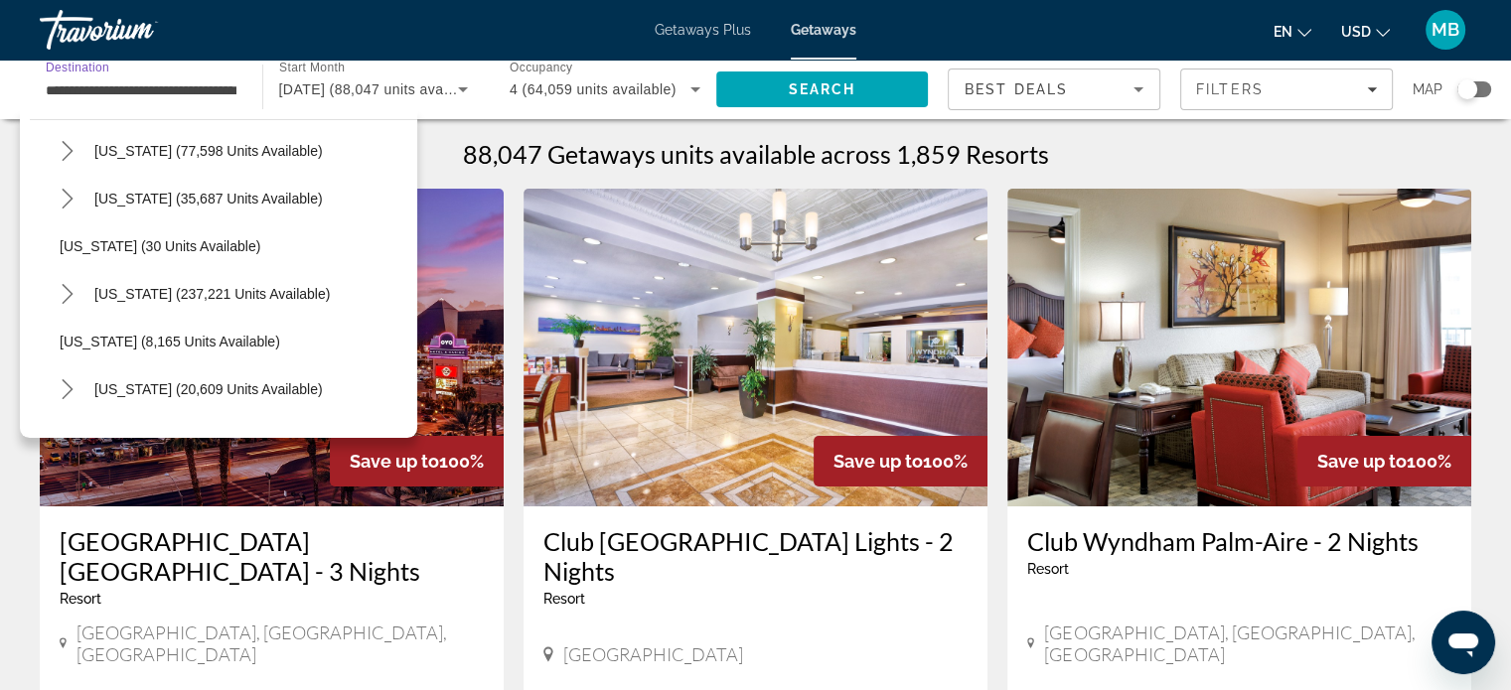
scroll to position [199, 0]
click at [77, 299] on icon "Toggle Florida (237,221 units available) submenu" at bounding box center [68, 289] width 20 height 20
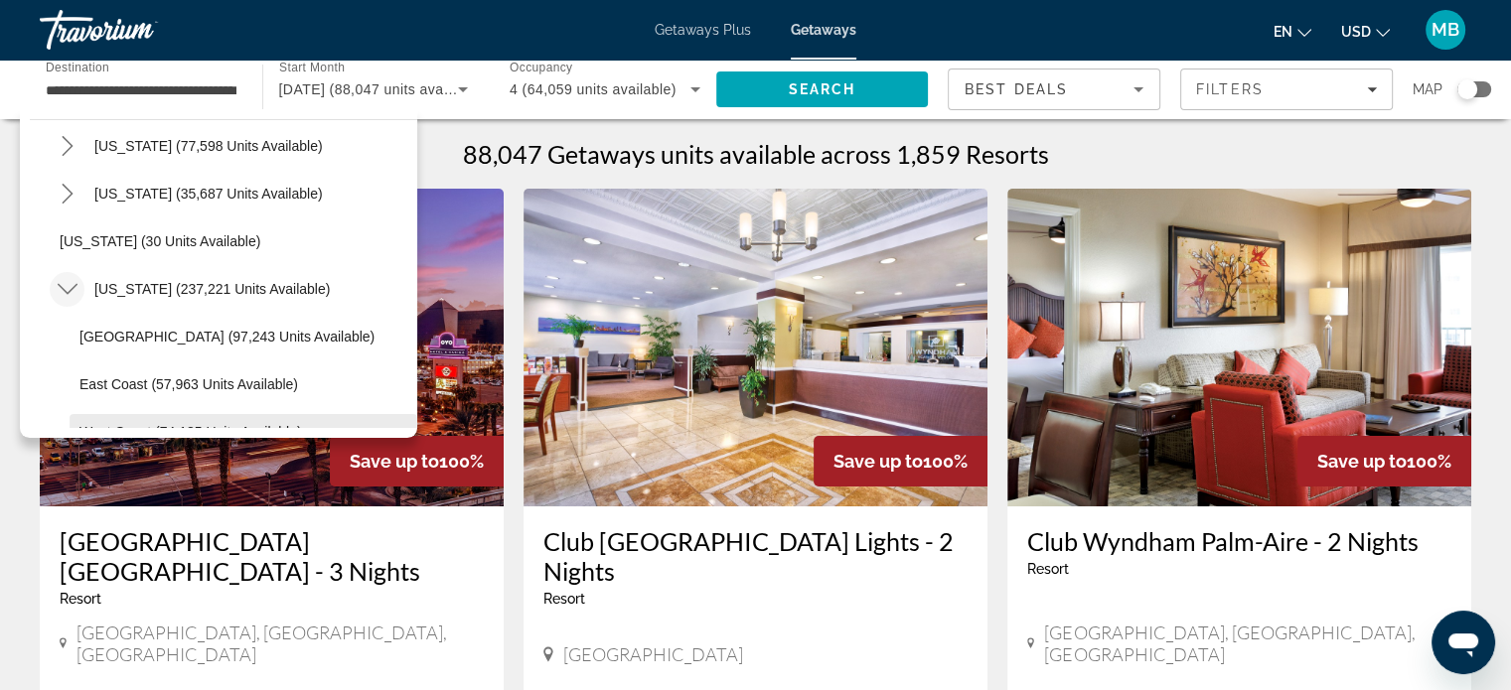
click at [147, 440] on span "West Coast (74,135 units available)" at bounding box center [190, 432] width 222 height 16
type input "**********"
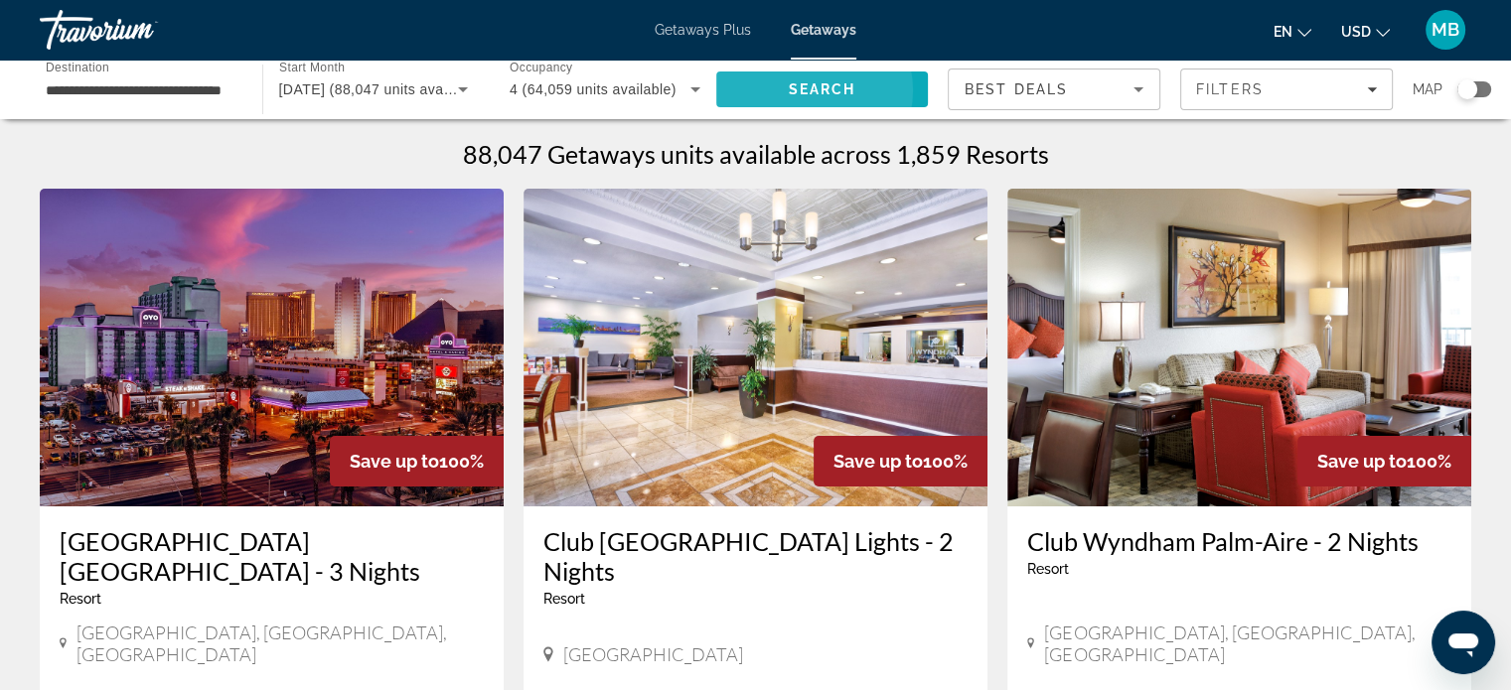
click at [788, 97] on span "Search" at bounding box center [822, 89] width 68 height 16
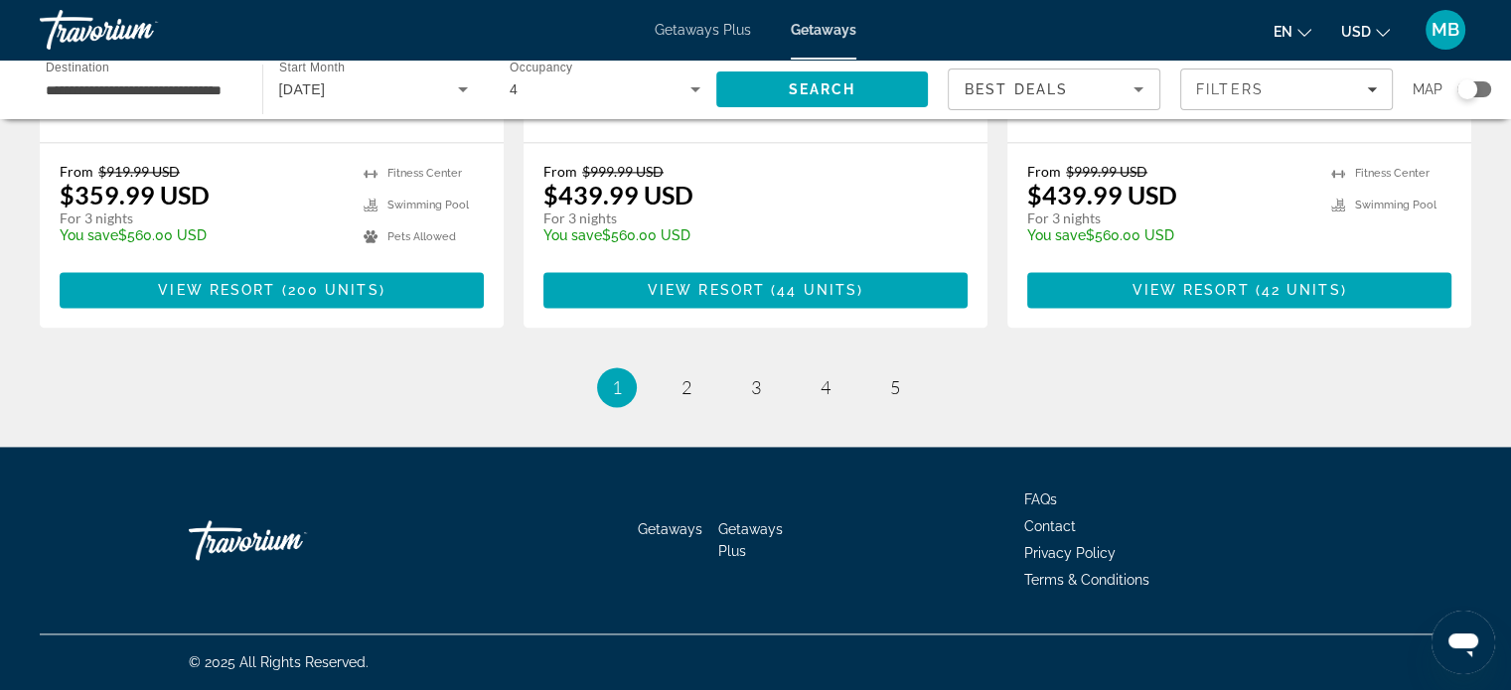
scroll to position [3277, 0]
click at [669, 405] on link "page 2" at bounding box center [685, 387] width 35 height 35
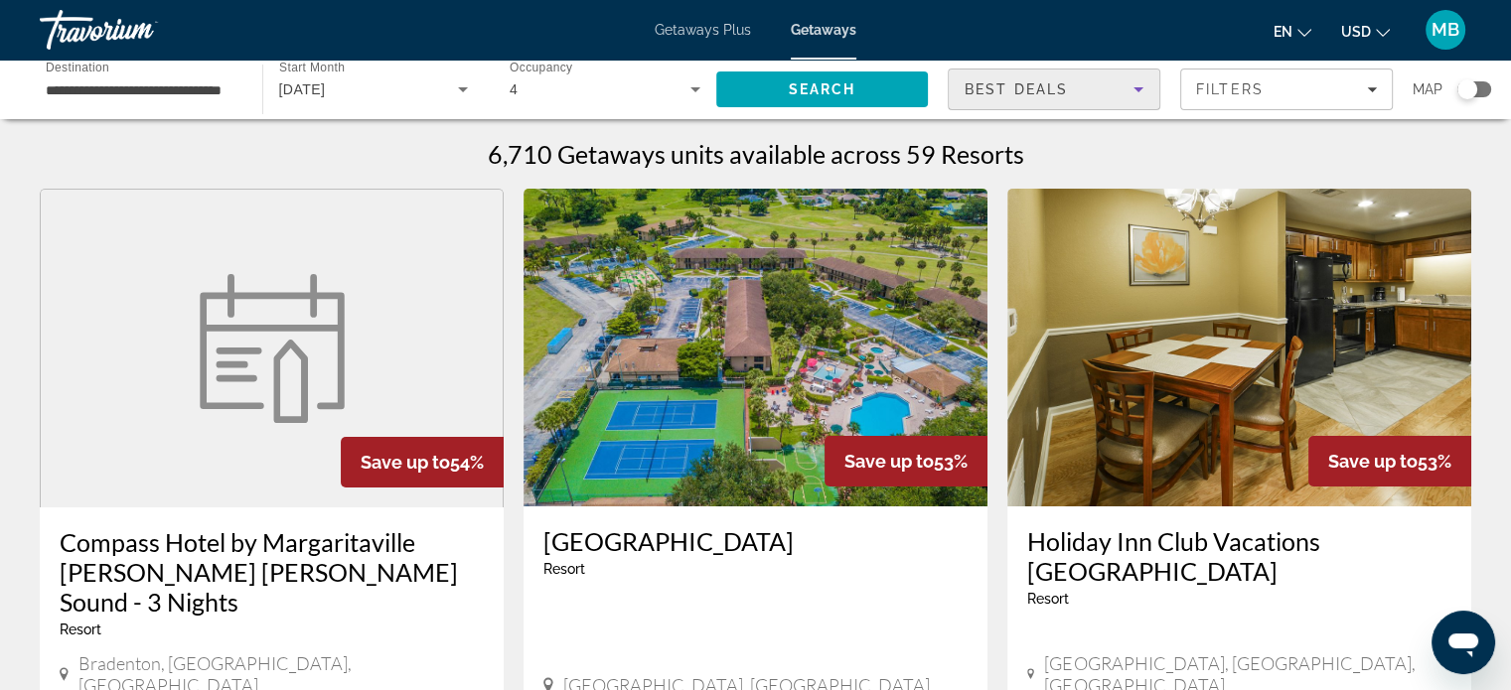
click at [1133, 92] on icon "Sort by" at bounding box center [1138, 89] width 10 height 5
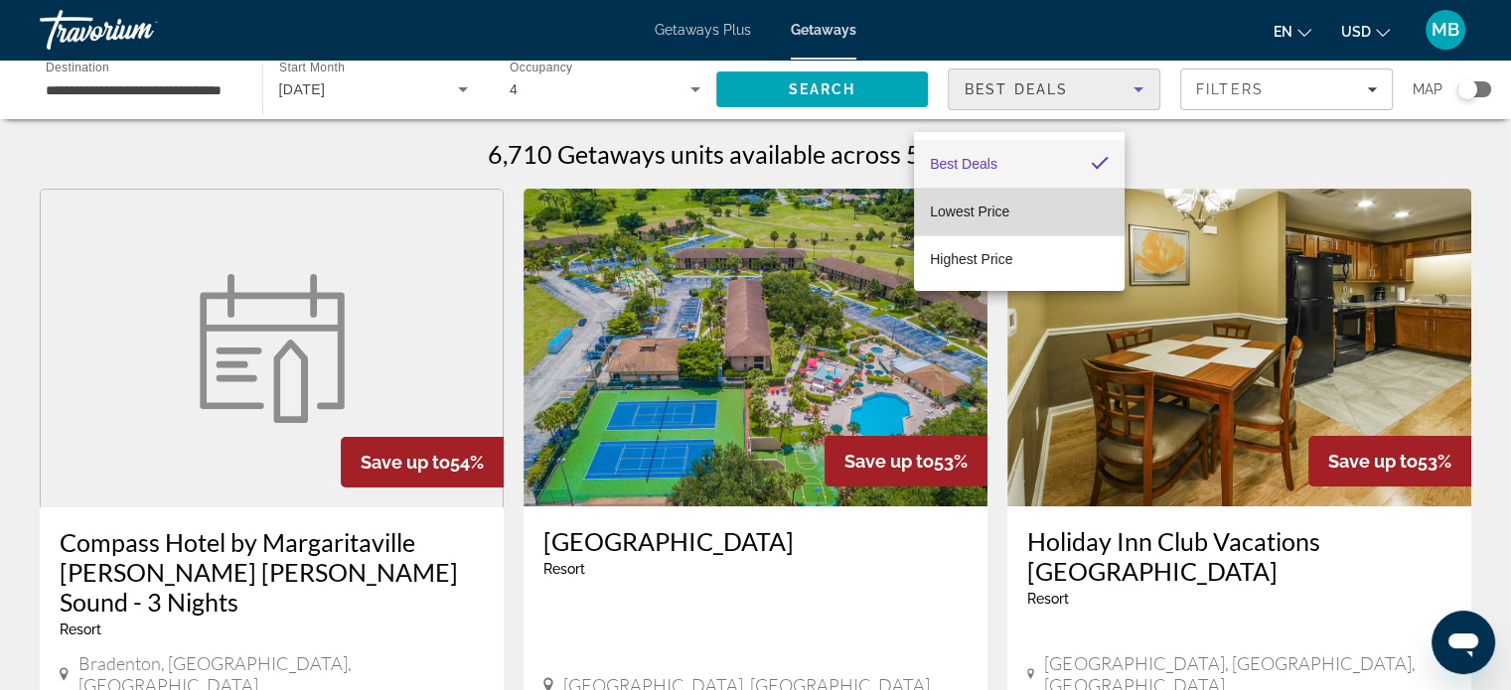
click at [1000, 206] on span "Lowest Price" at bounding box center [969, 212] width 79 height 16
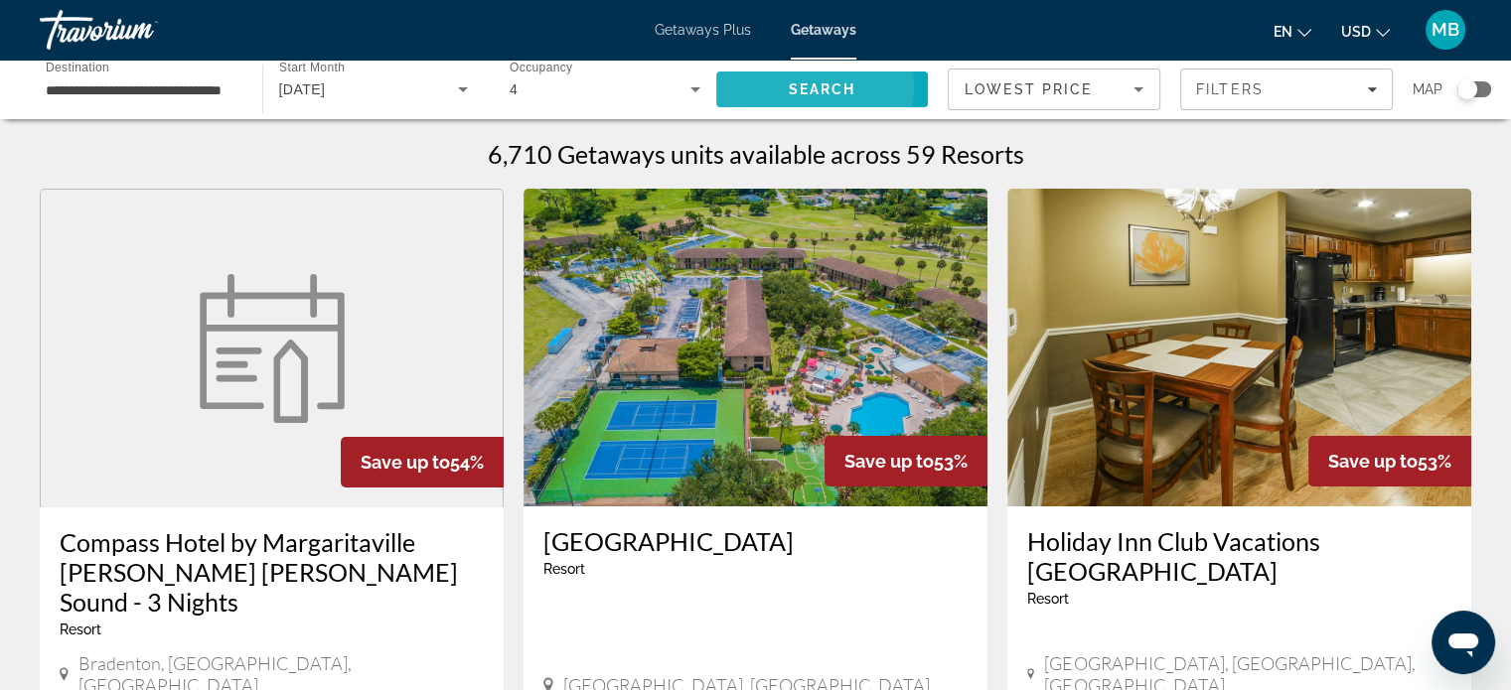
click at [788, 97] on span "Search" at bounding box center [822, 89] width 68 height 16
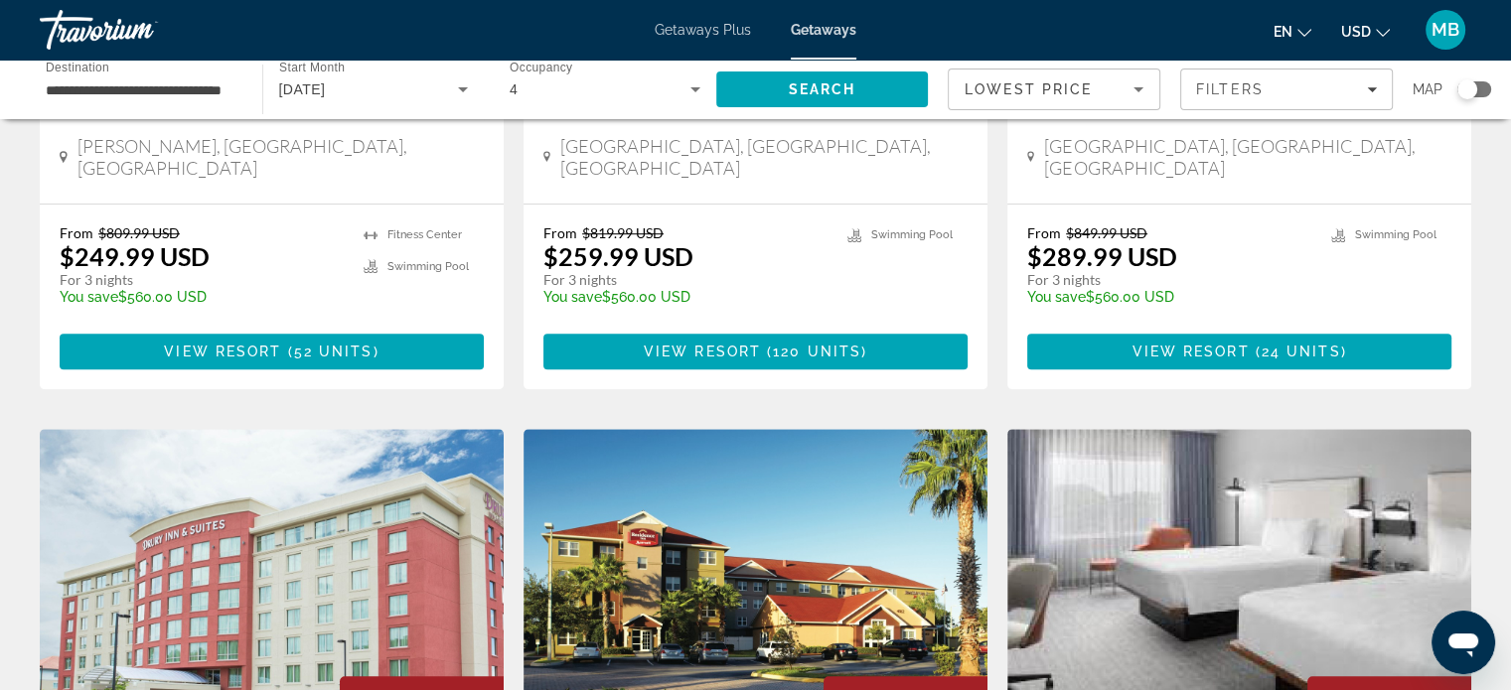
scroll to position [1291, 0]
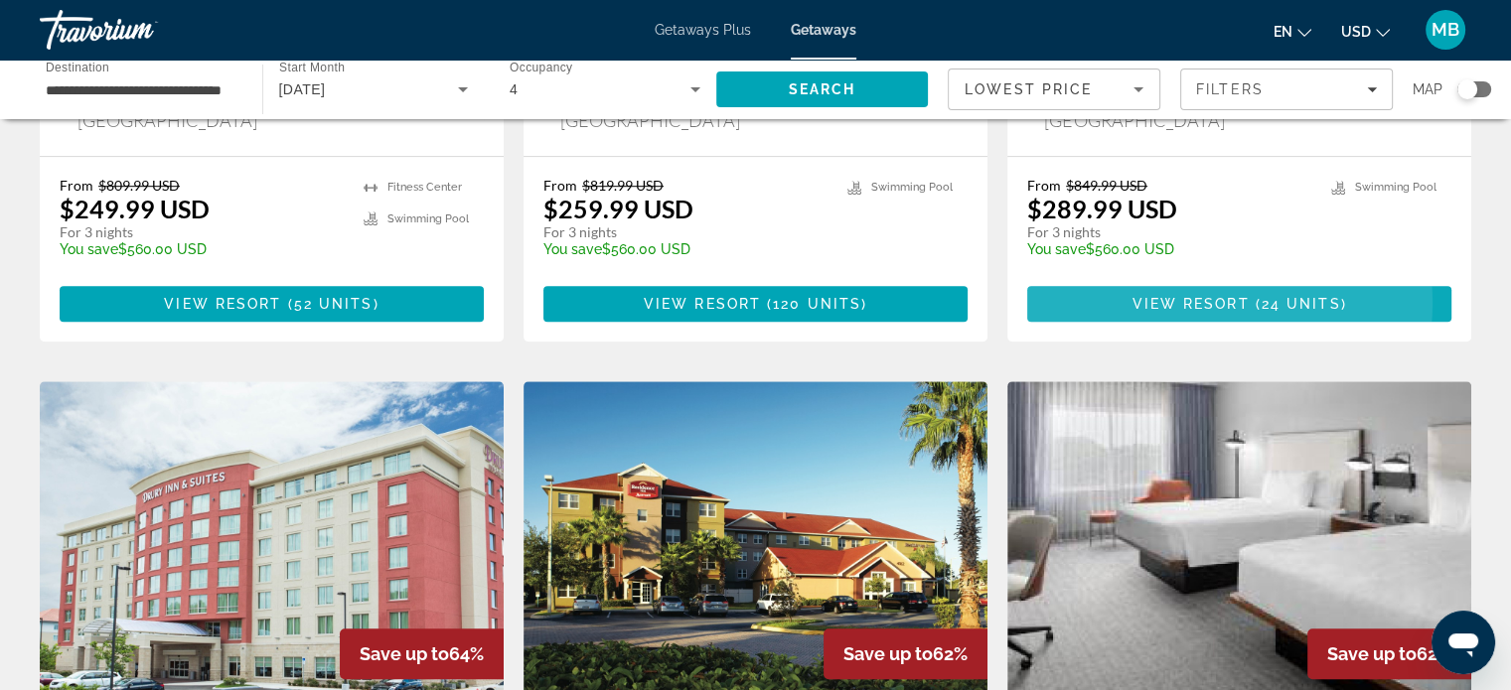
click at [1192, 312] on span "View Resort" at bounding box center [1189, 304] width 117 height 16
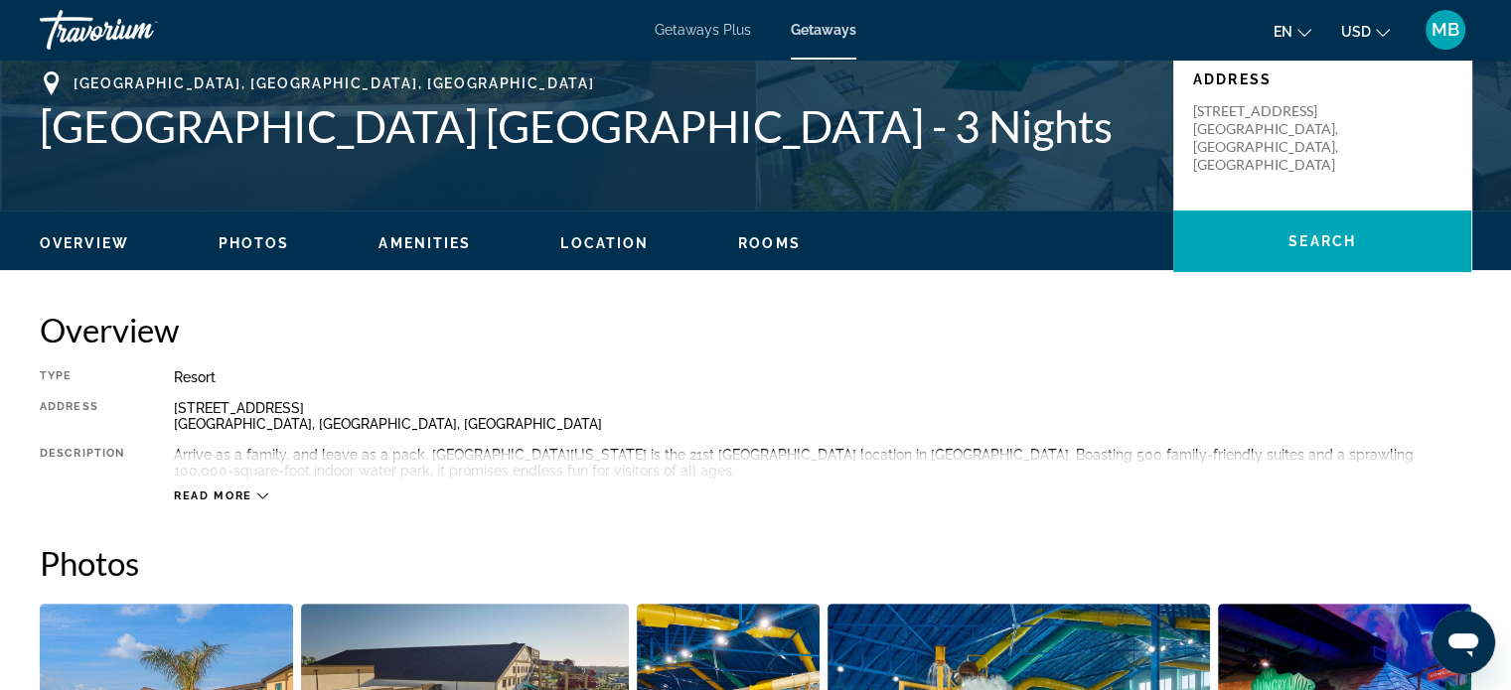
scroll to position [397, 0]
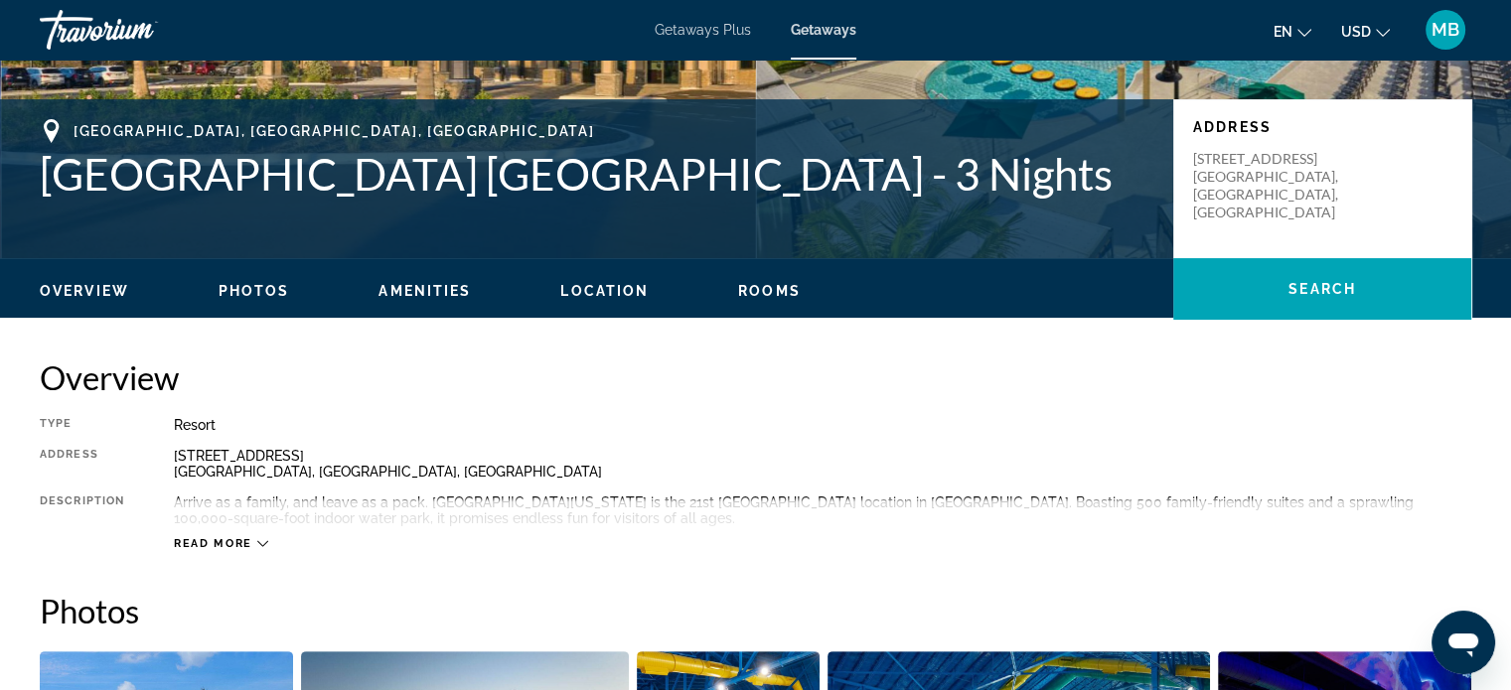
click at [290, 299] on span "Photos" at bounding box center [254, 291] width 72 height 16
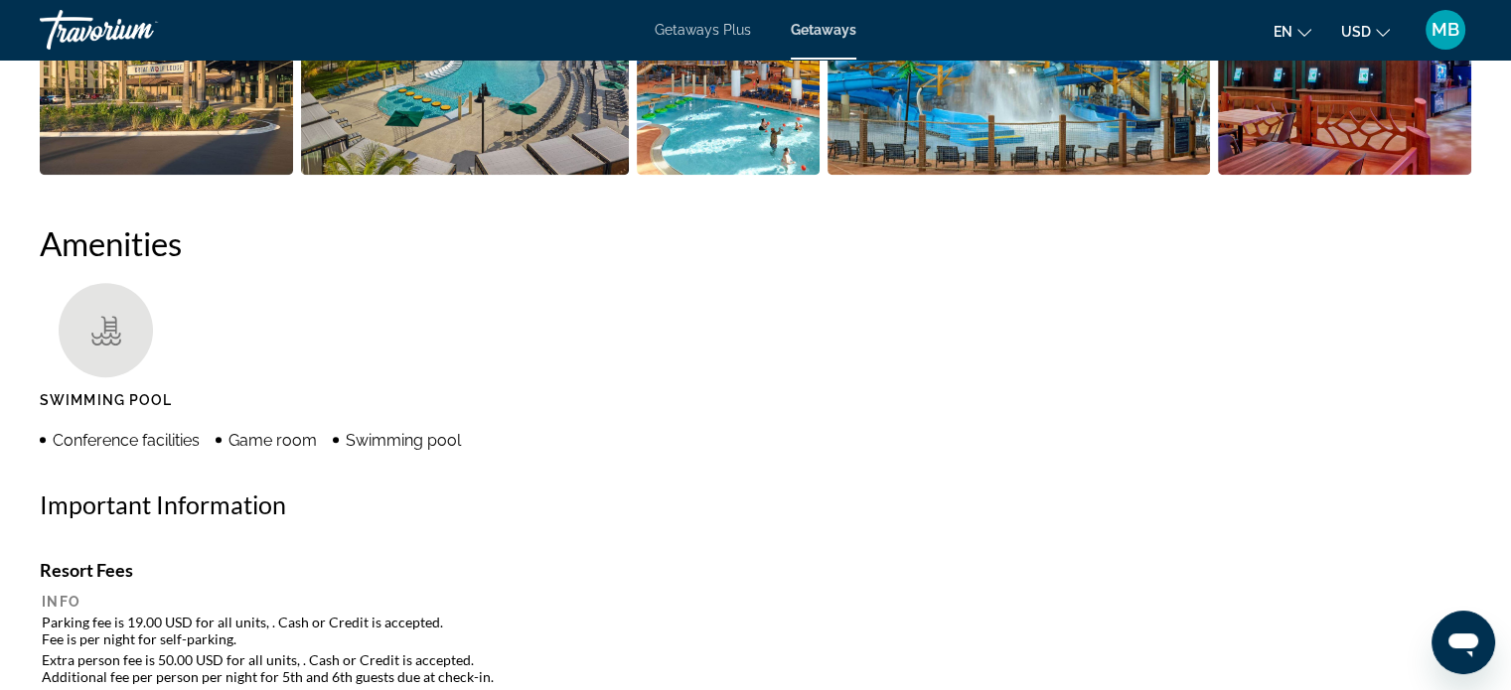
scroll to position [887, 0]
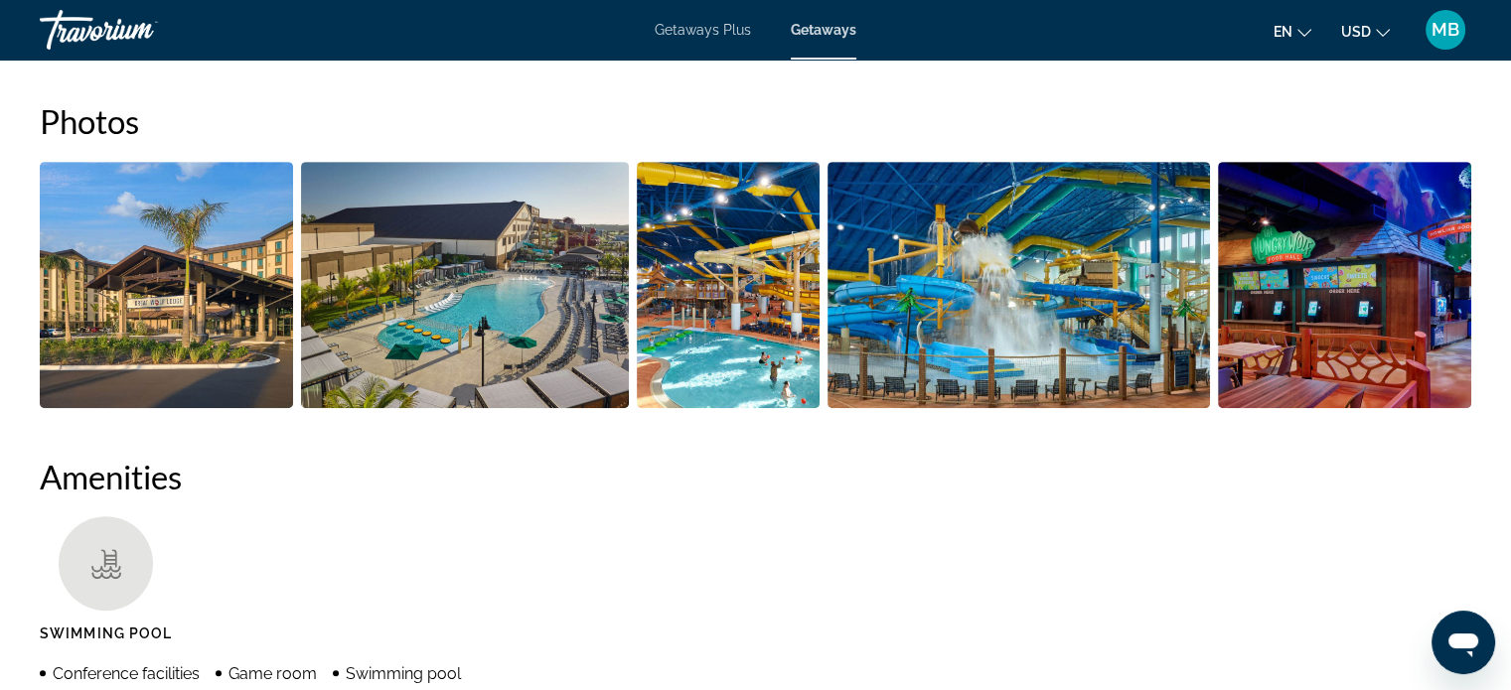
click at [268, 60] on icon "Main content" at bounding box center [262, 54] width 11 height 11
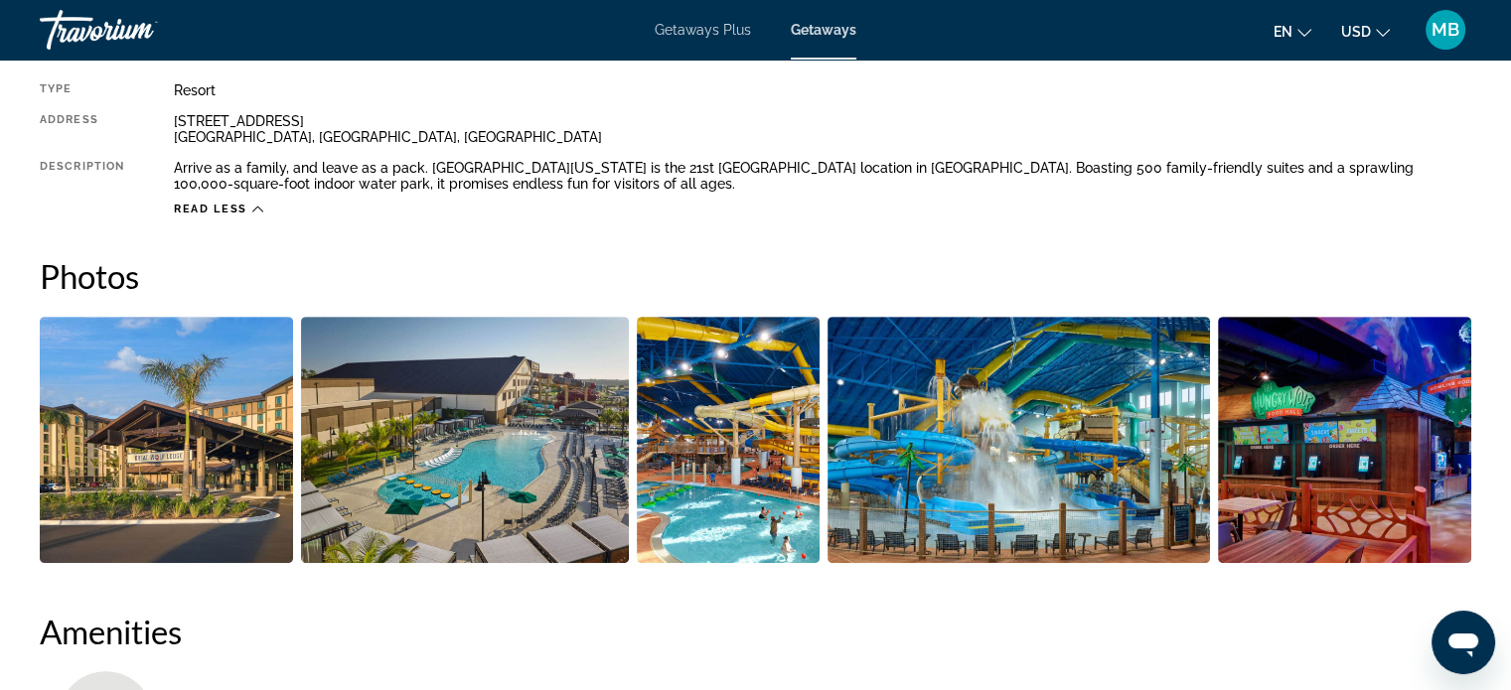
scroll to position [490, 0]
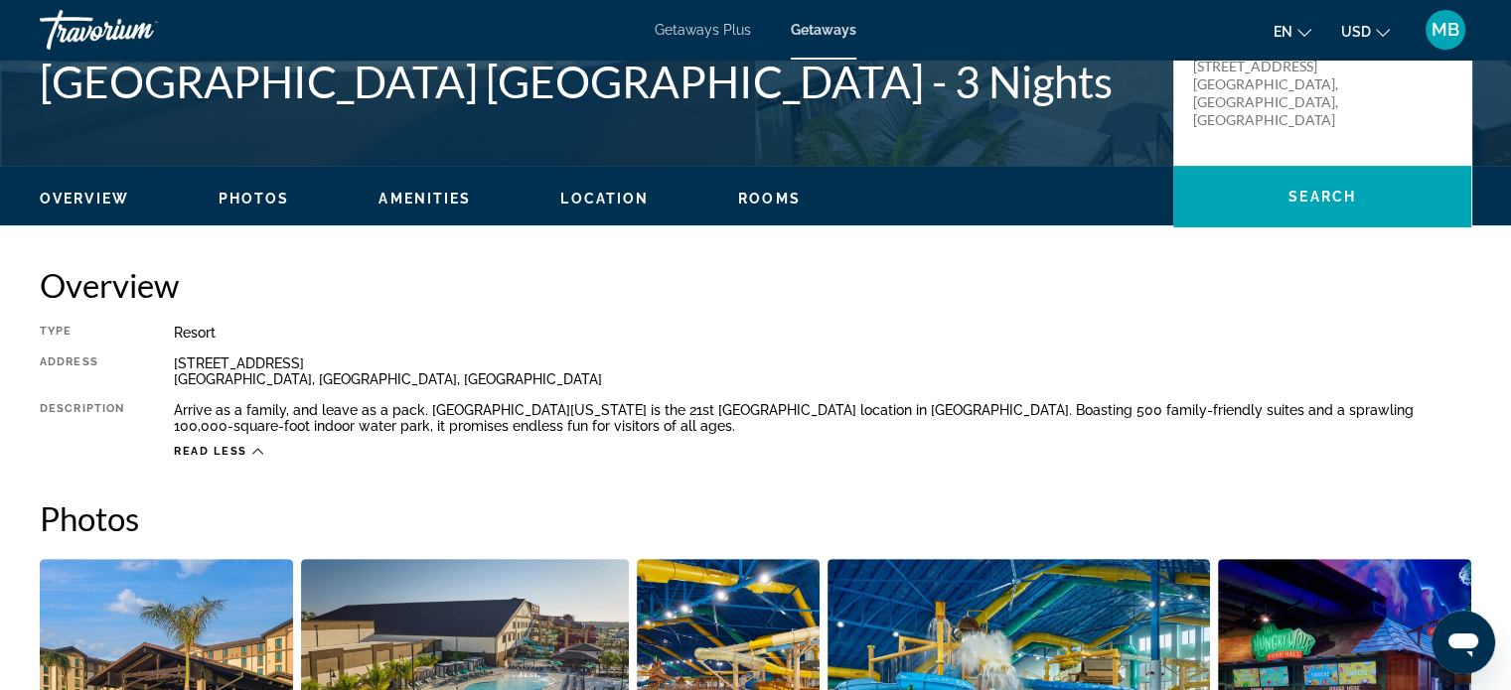
click at [649, 207] on span "Location" at bounding box center [604, 199] width 88 height 16
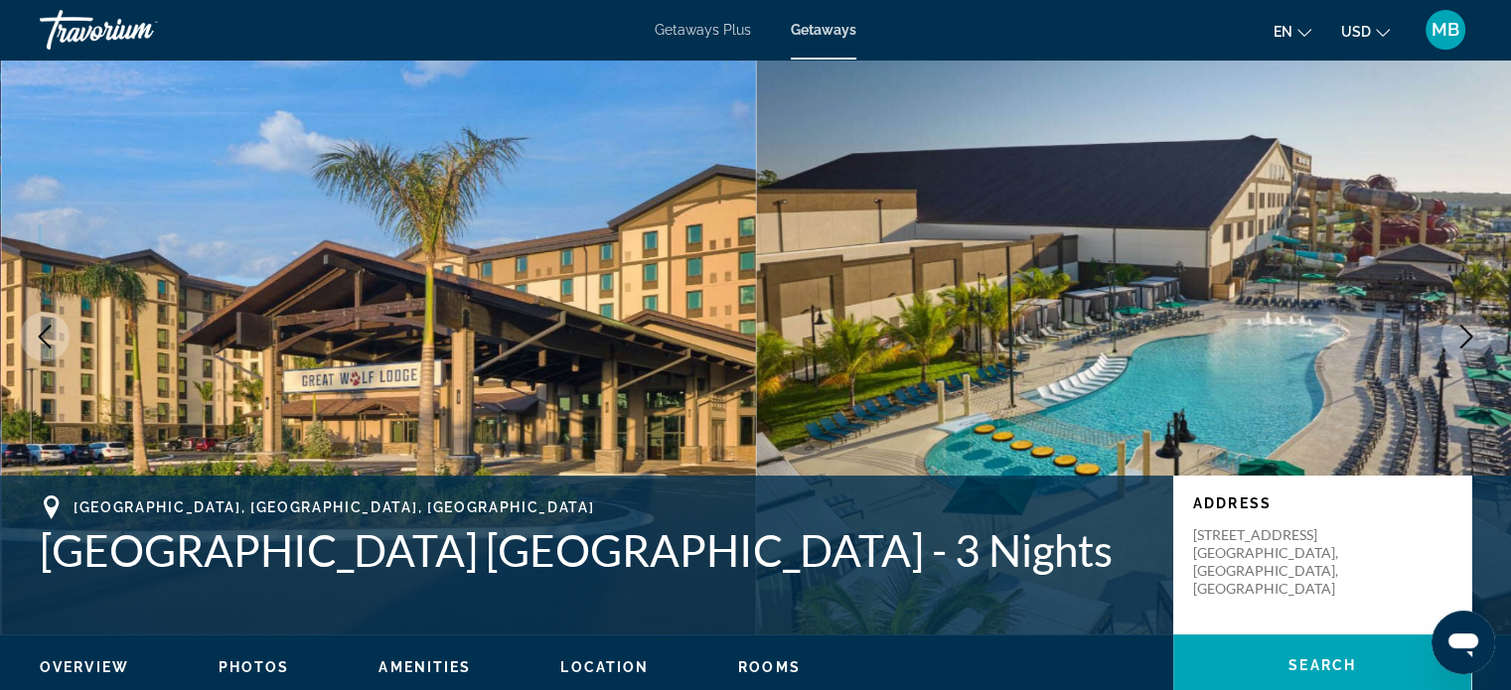
scroll to position [0, 0]
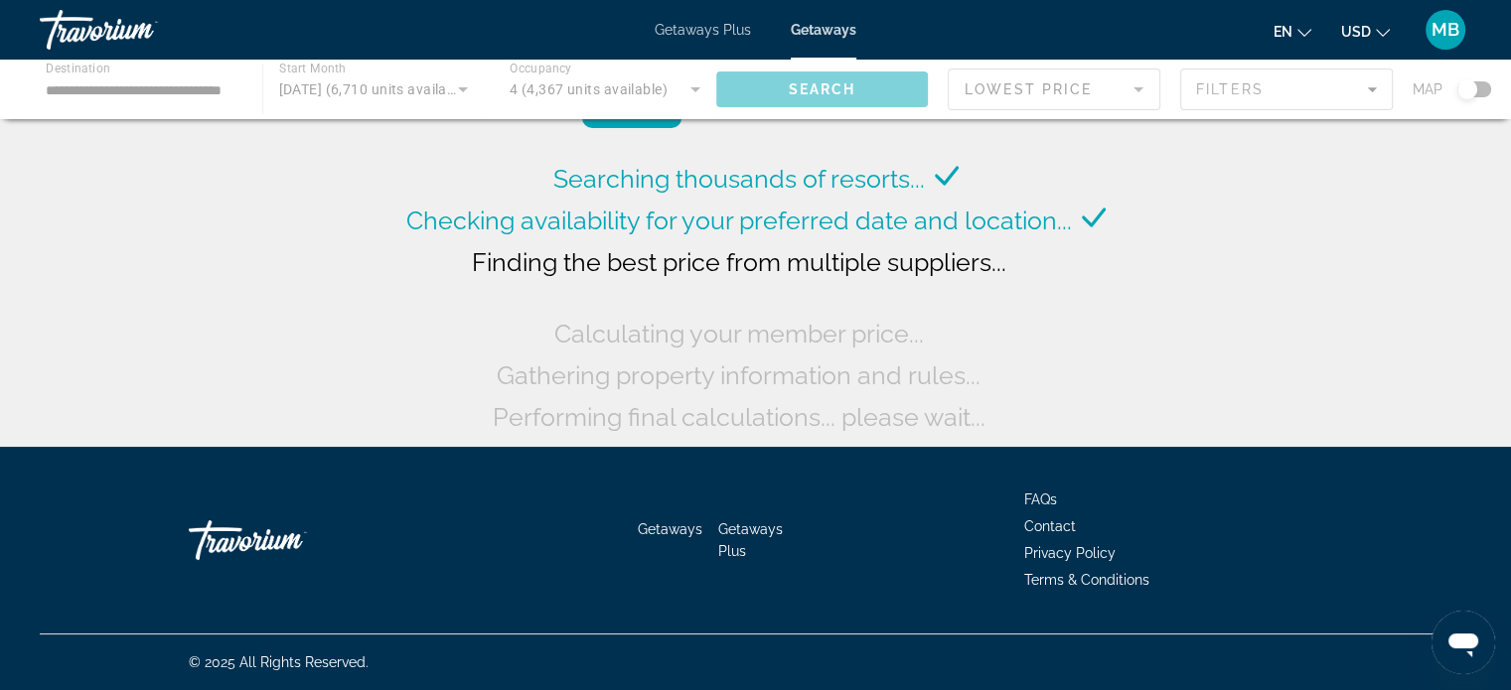
click at [119, 107] on div "Main content" at bounding box center [755, 90] width 1511 height 60
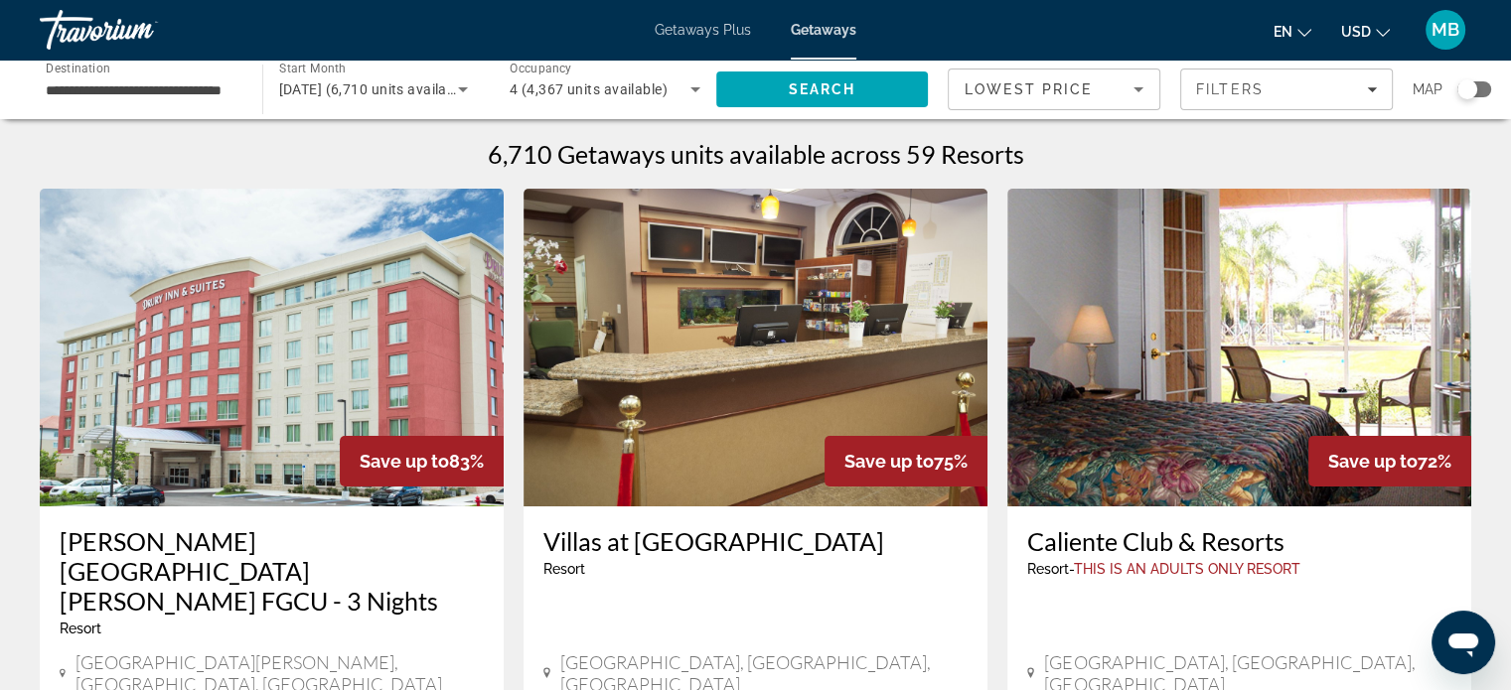
click at [59, 74] on span "Destination" at bounding box center [78, 68] width 65 height 14
click at [59, 94] on input "**********" at bounding box center [141, 90] width 191 height 24
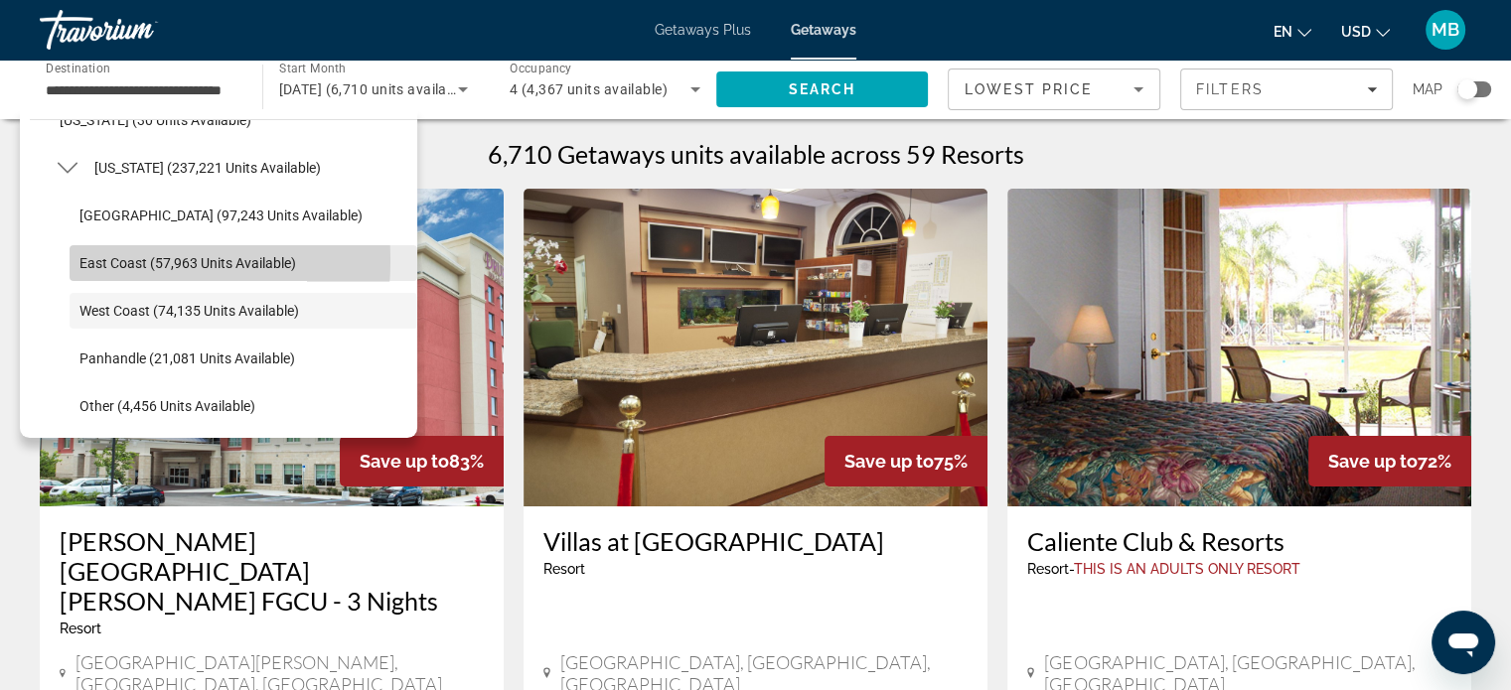
click at [115, 271] on span "East Coast (57,963 units available)" at bounding box center [187, 263] width 217 height 16
type input "**********"
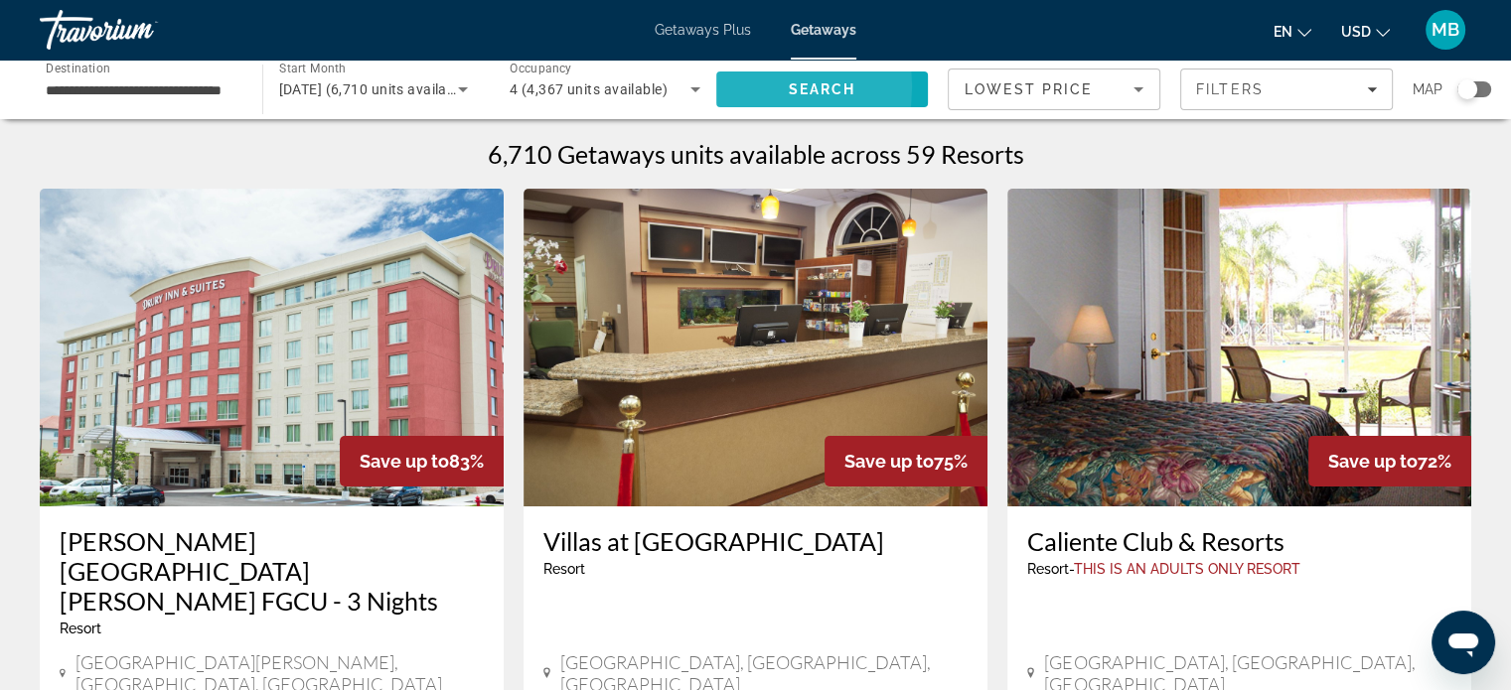
click at [716, 104] on span "Search" at bounding box center [822, 90] width 213 height 48
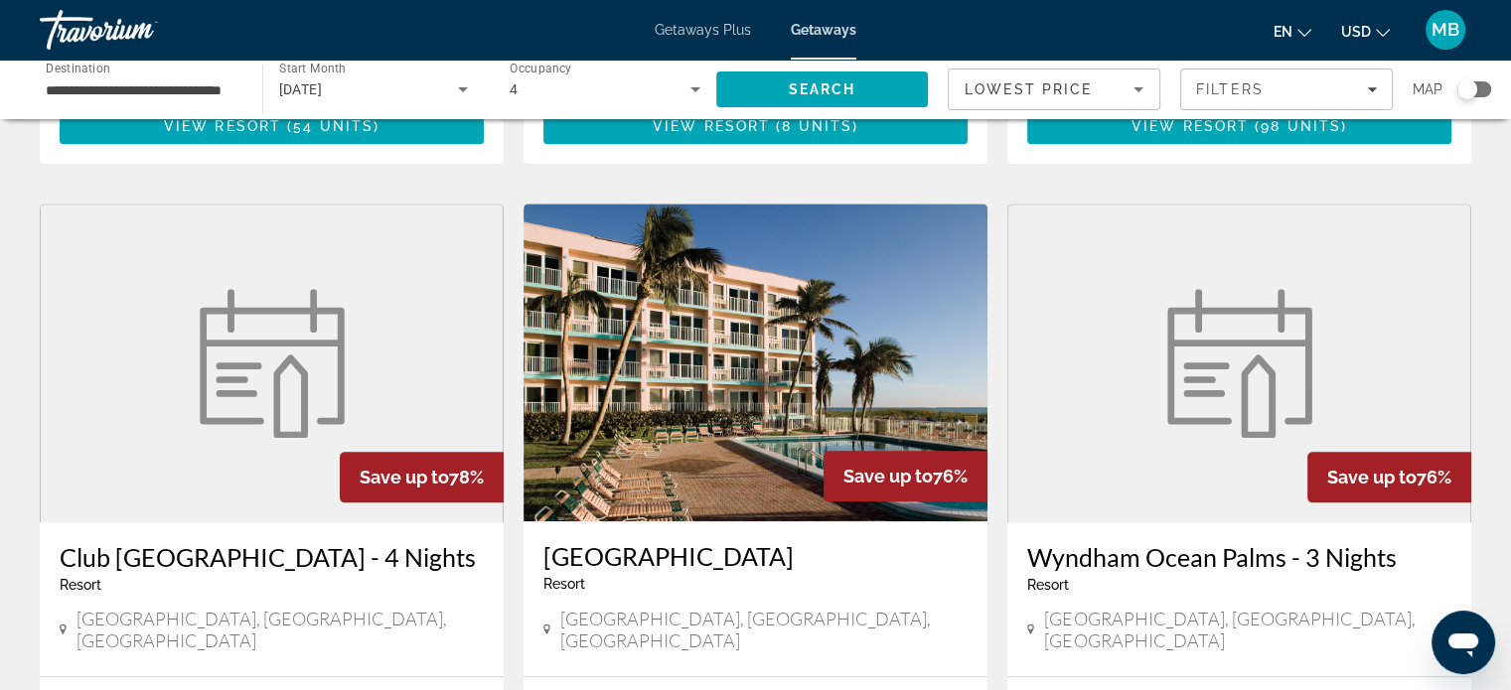
scroll to position [2185, 0]
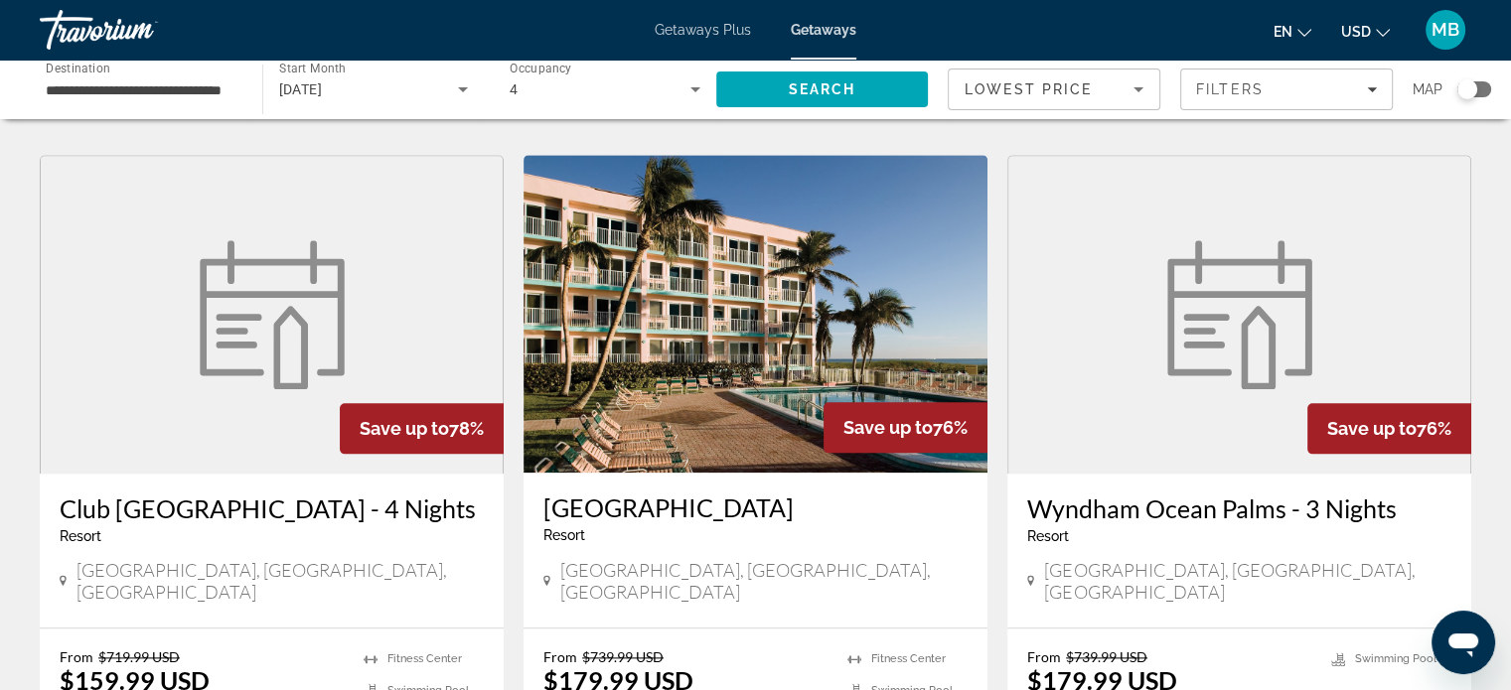
click at [240, 85] on span "View Resort" at bounding box center [222, 78] width 117 height 16
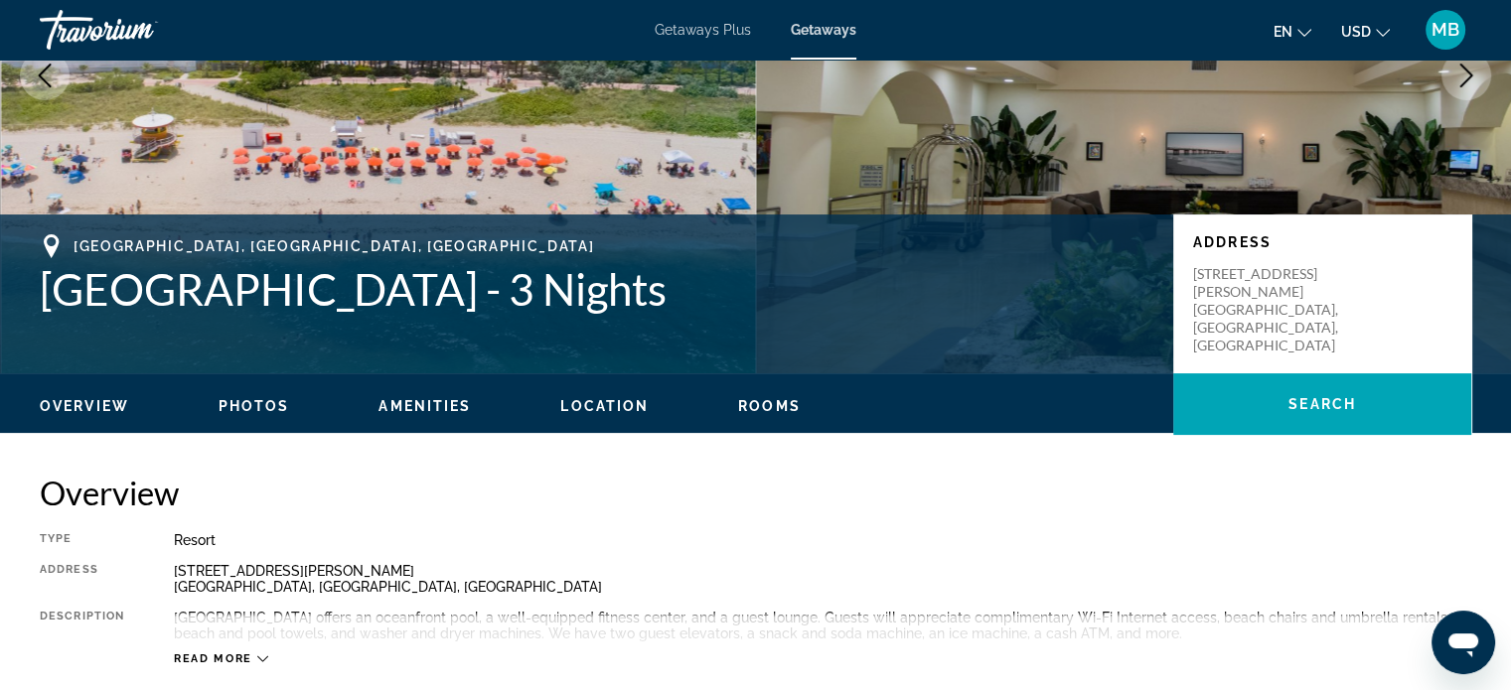
scroll to position [298, 0]
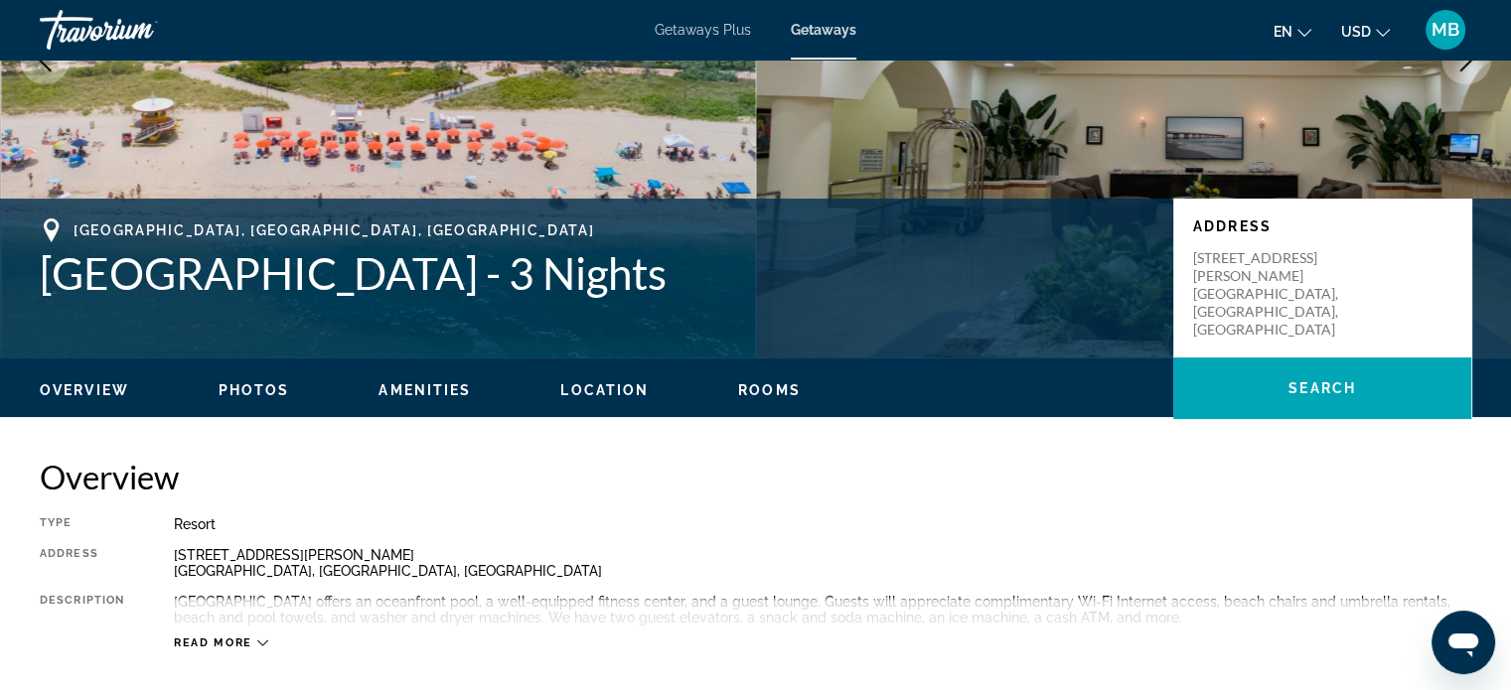
click at [471, 398] on span "Amenities" at bounding box center [424, 390] width 92 height 16
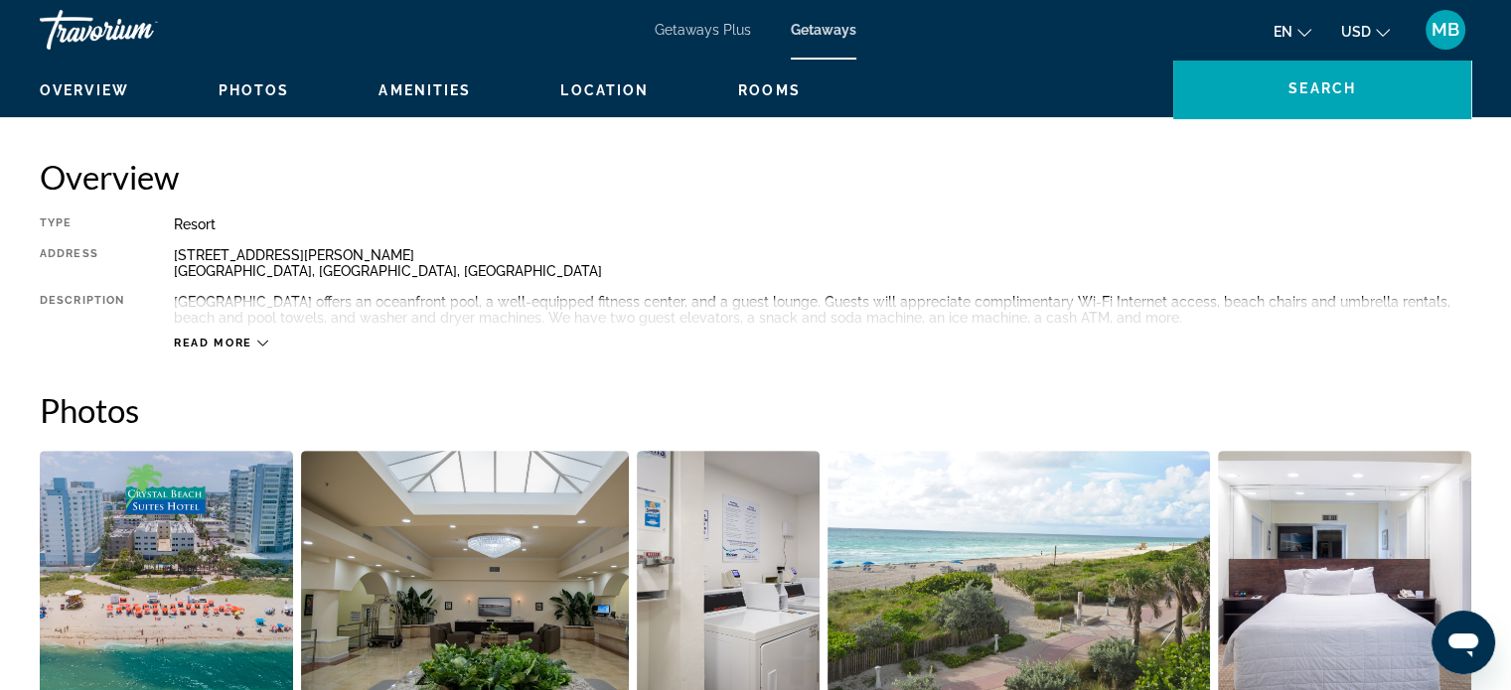
scroll to position [282, 0]
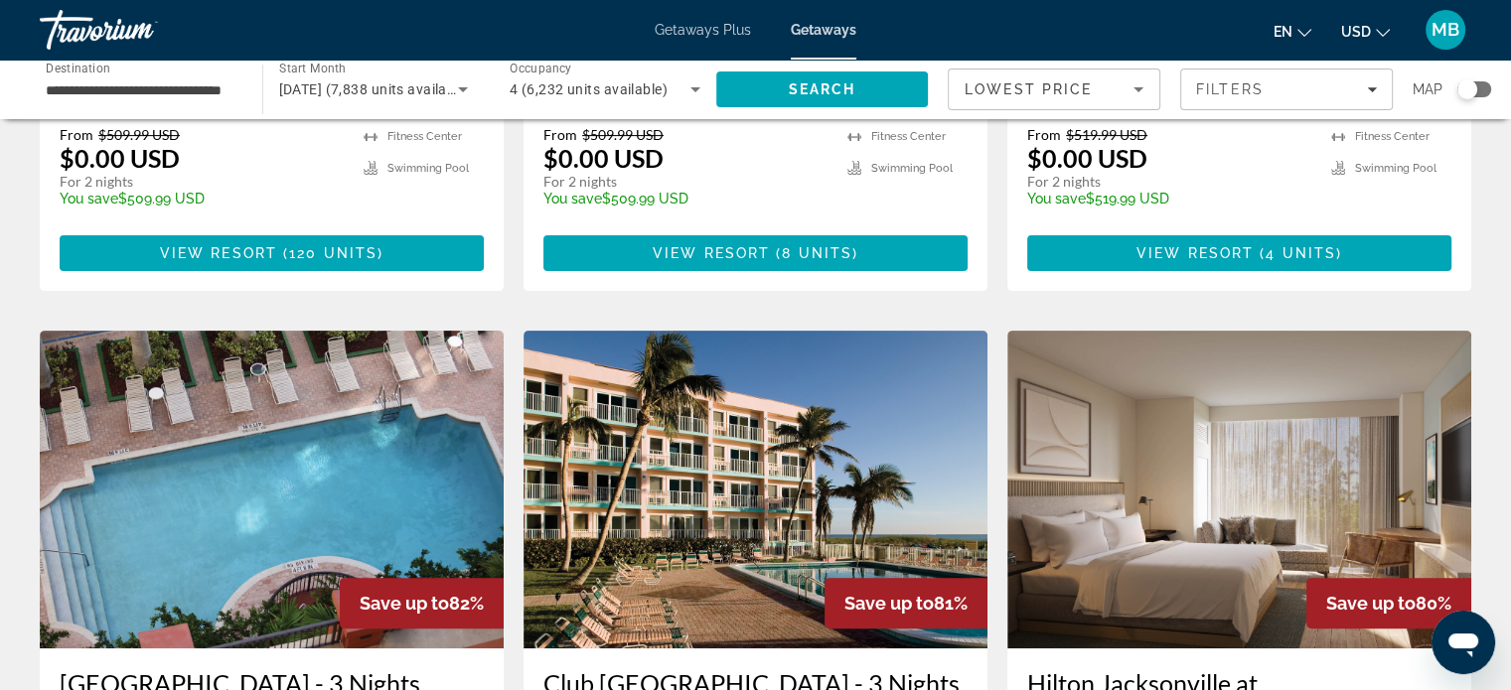
scroll to position [596, 0]
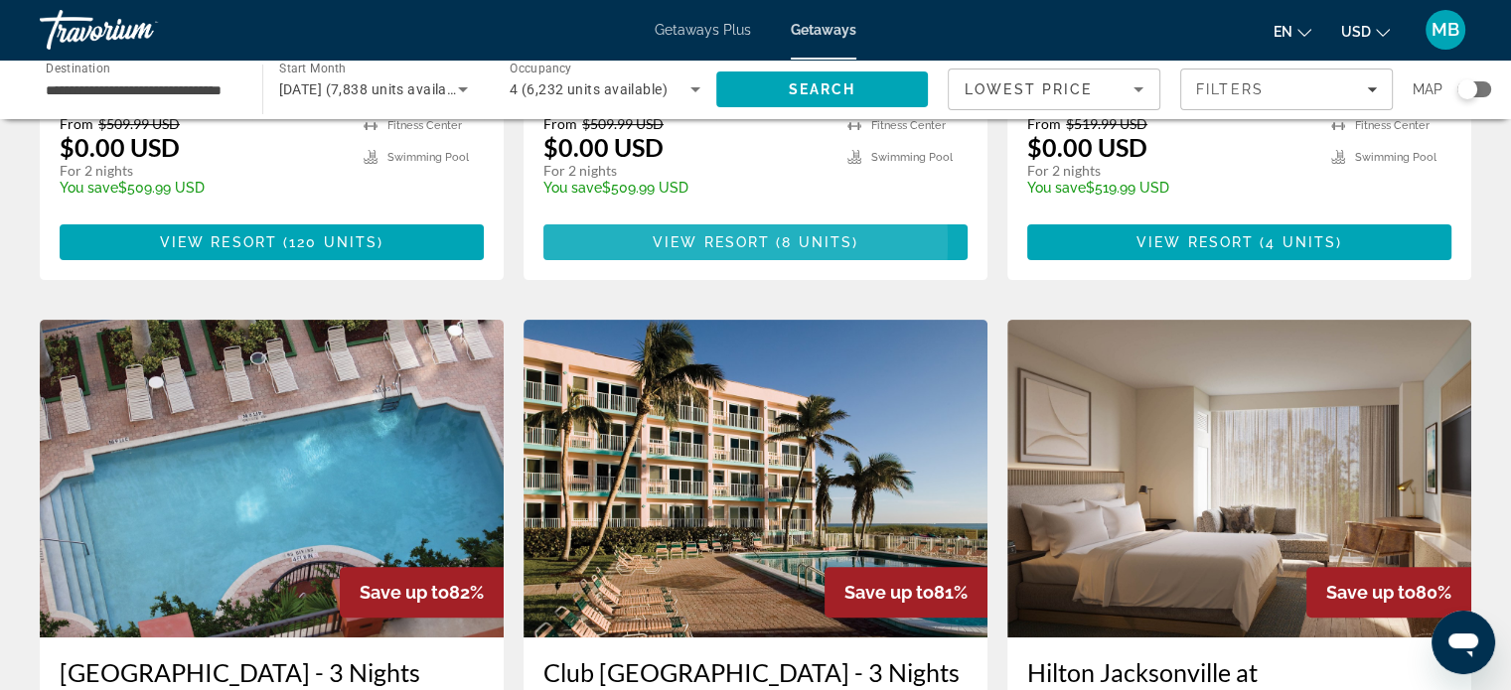
click at [652, 250] on span "View Resort" at bounding box center [710, 242] width 117 height 16
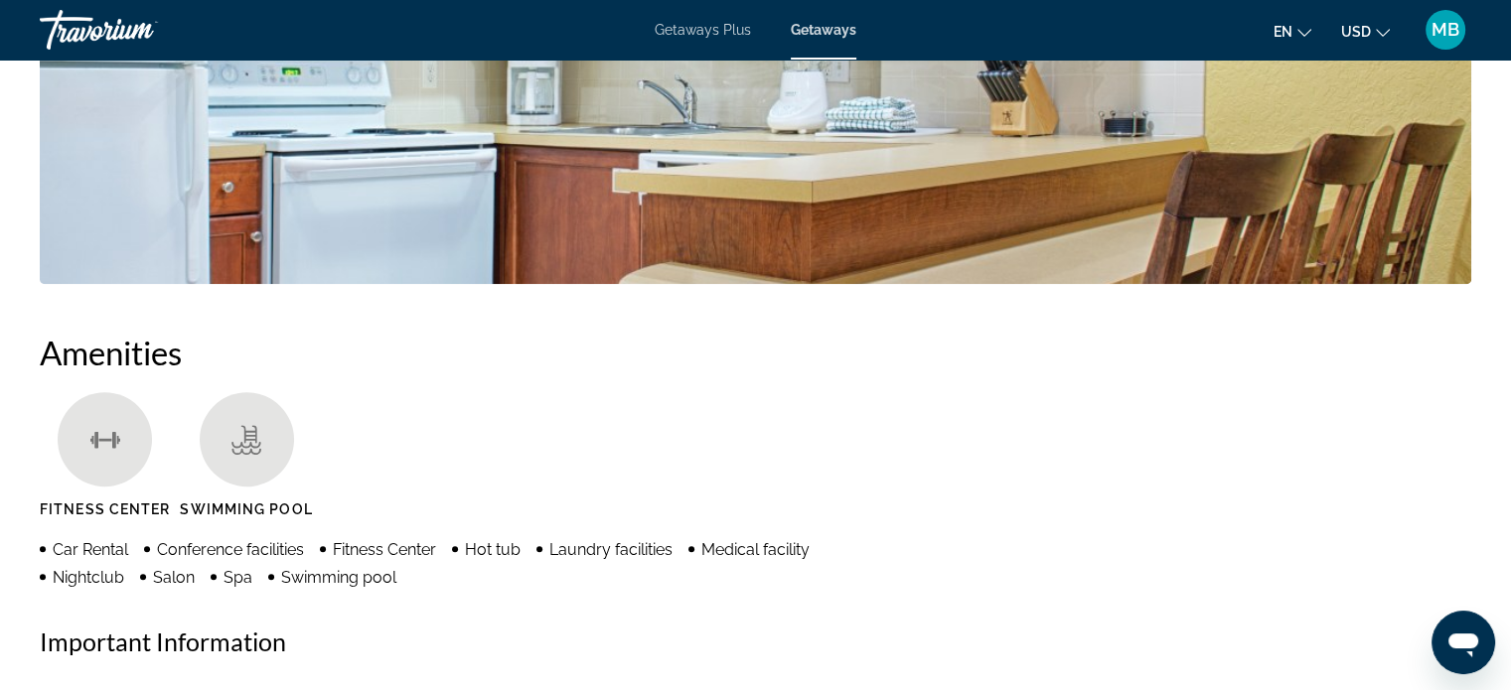
scroll to position [1490, 0]
